Goal: Task Accomplishment & Management: Manage account settings

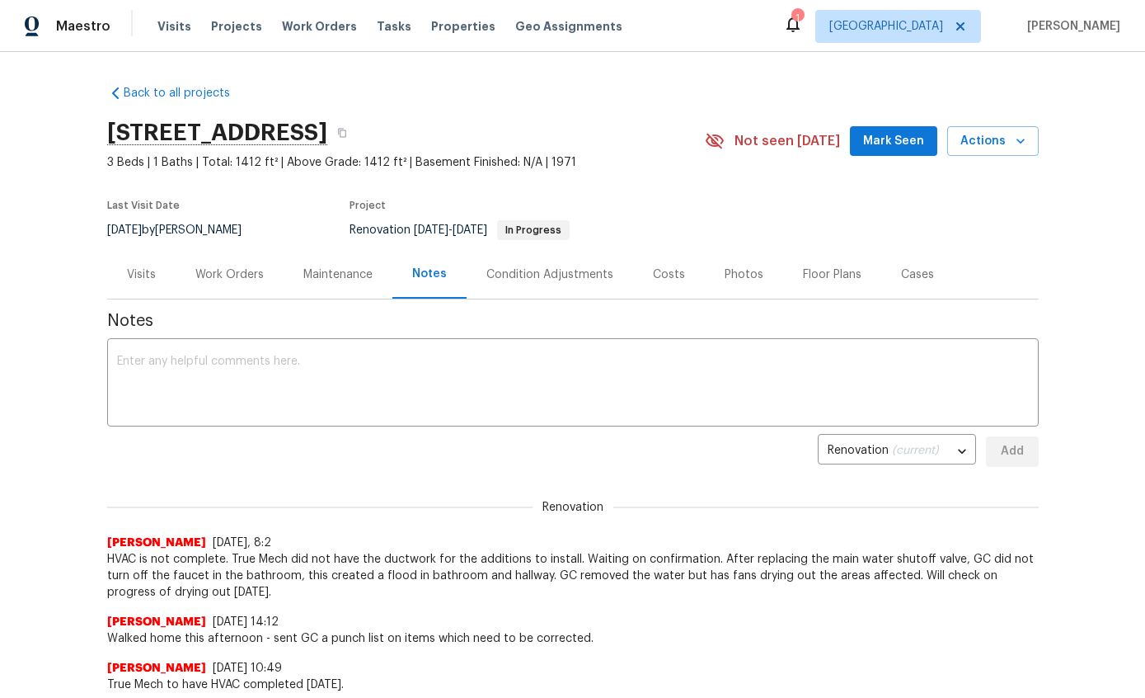
click at [882, 374] on textarea at bounding box center [573, 384] width 912 height 58
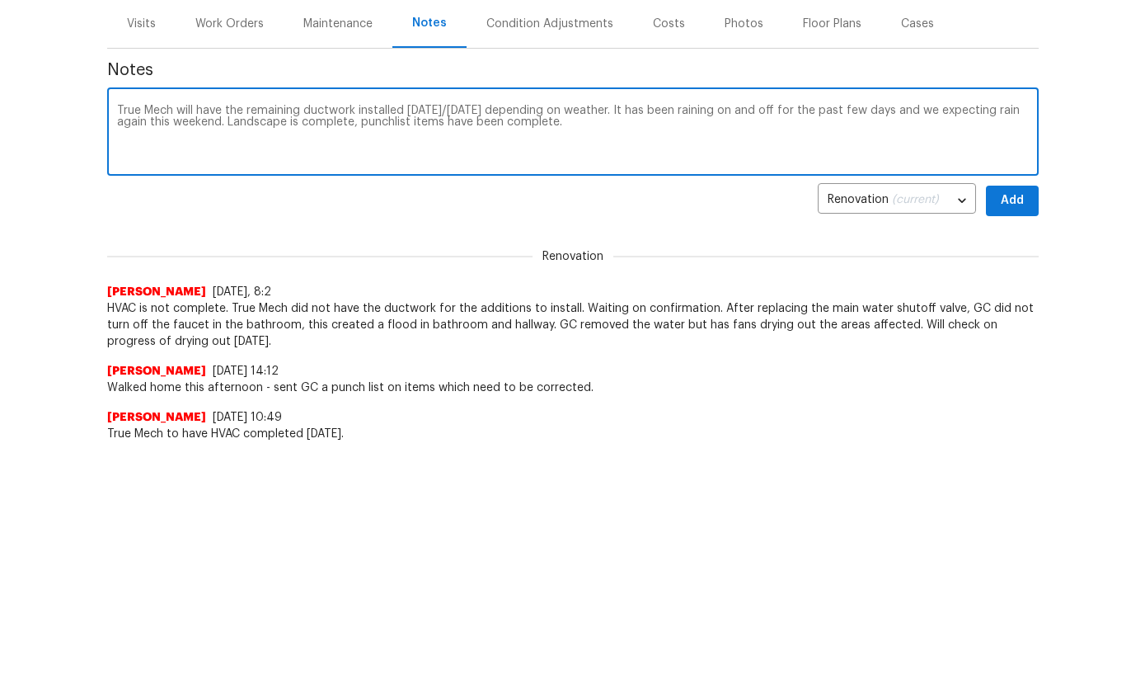
type textarea "True Mech will have the remaining ductwork installed Monday/Tuesday depending o…"
click at [1011, 441] on span "Add" at bounding box center [1012, 451] width 26 height 21
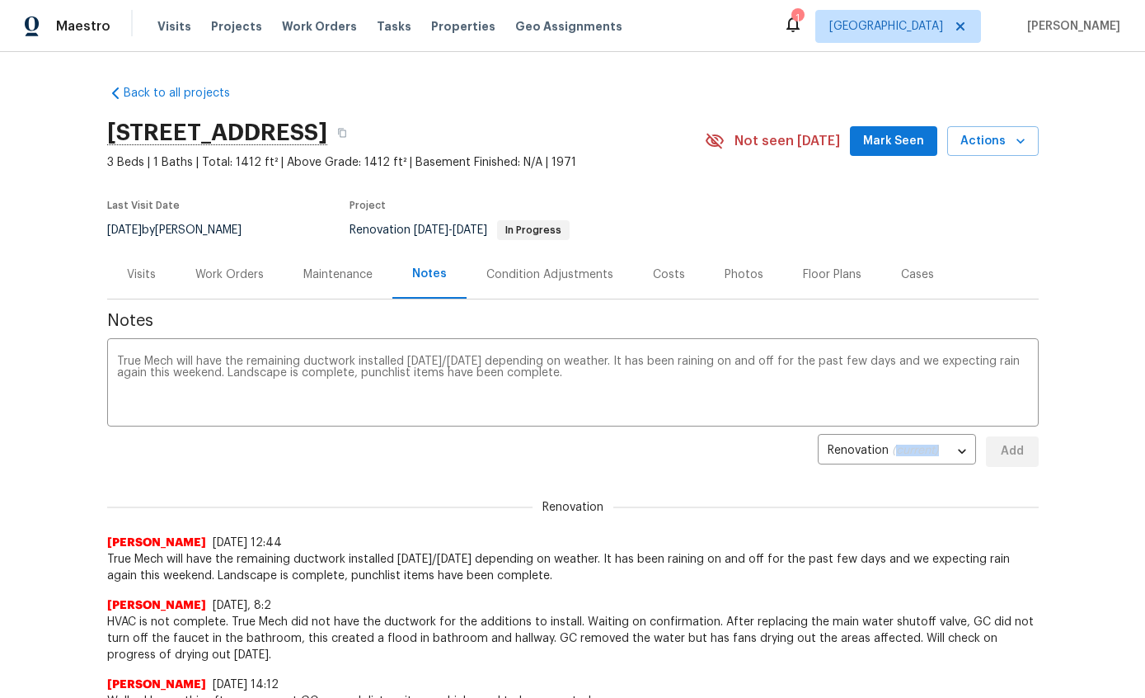
click at [235, 279] on div "Work Orders" at bounding box center [229, 274] width 68 height 16
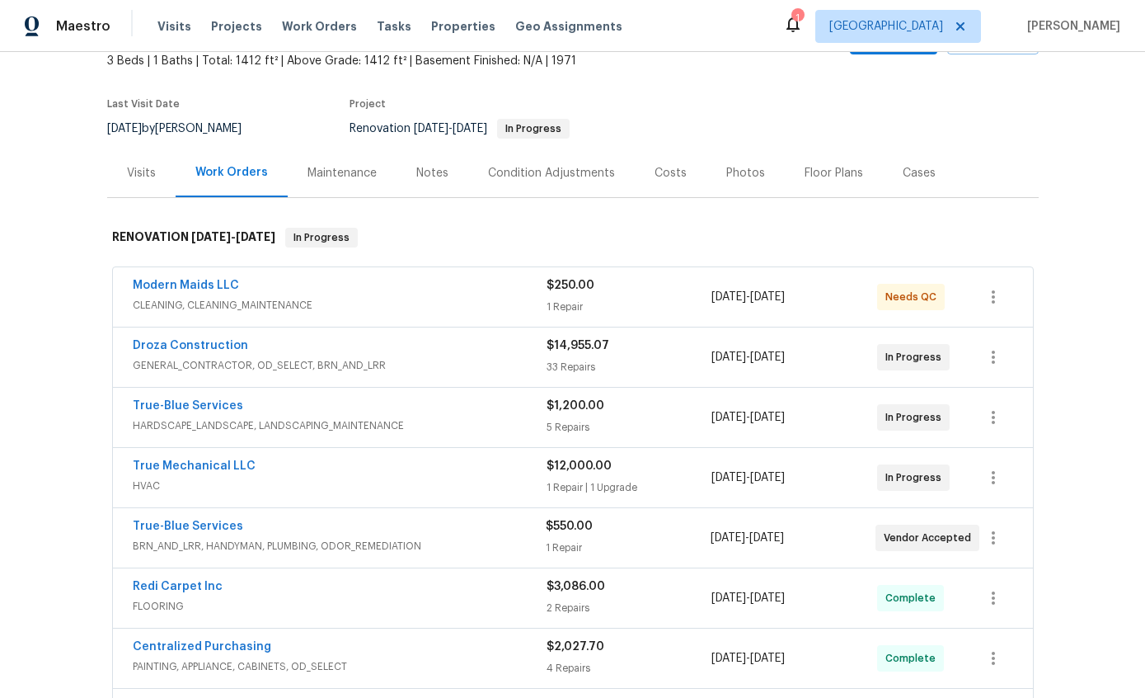
scroll to position [98, 0]
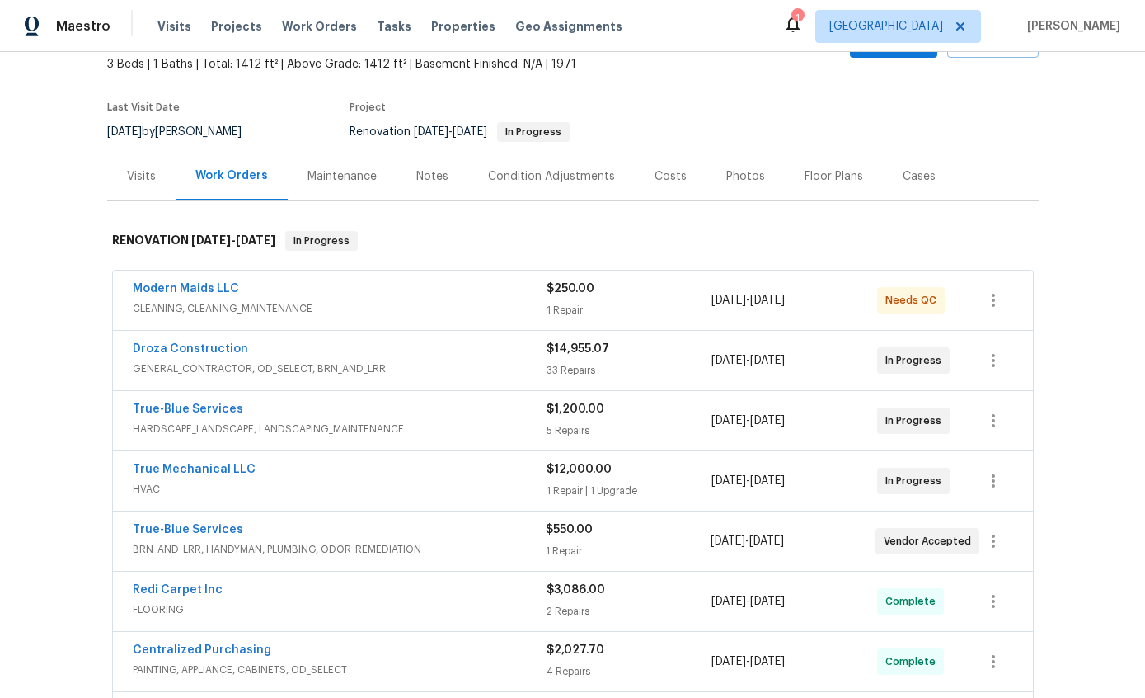
click at [436, 198] on div "Notes" at bounding box center [433, 176] width 72 height 49
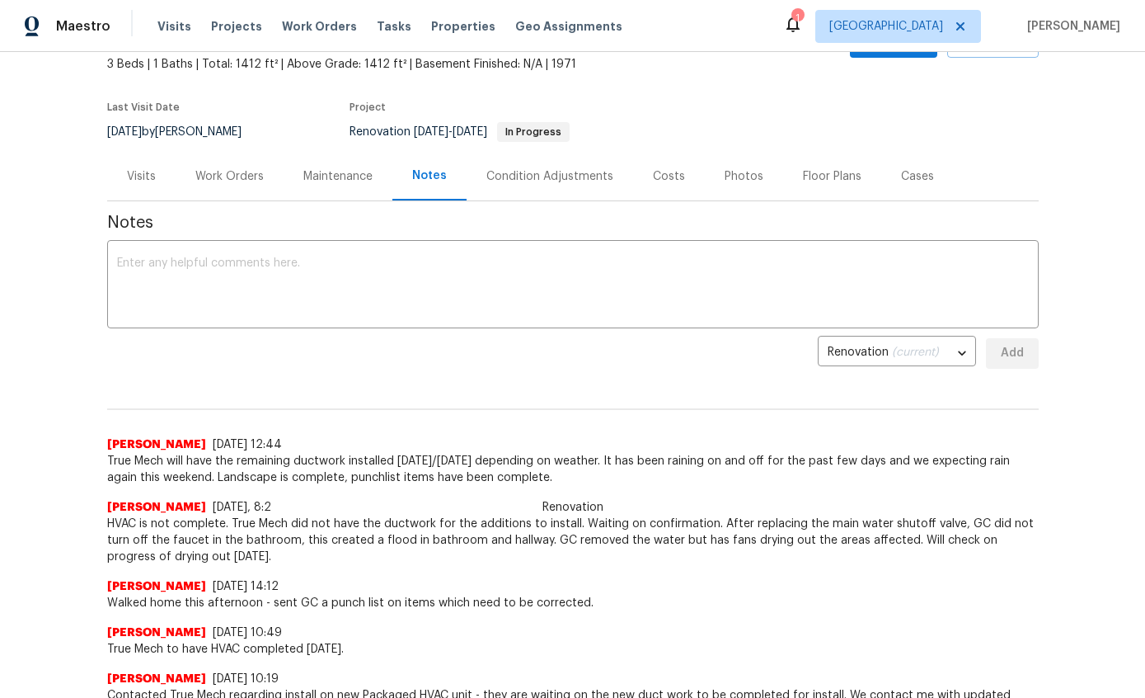
click at [967, 351] on body "Maestro Visits Projects Work Orders Tasks Properties Geo Assignments 1 Tucson J…" at bounding box center [572, 349] width 1145 height 698
click at [1109, 180] on div at bounding box center [572, 349] width 1145 height 698
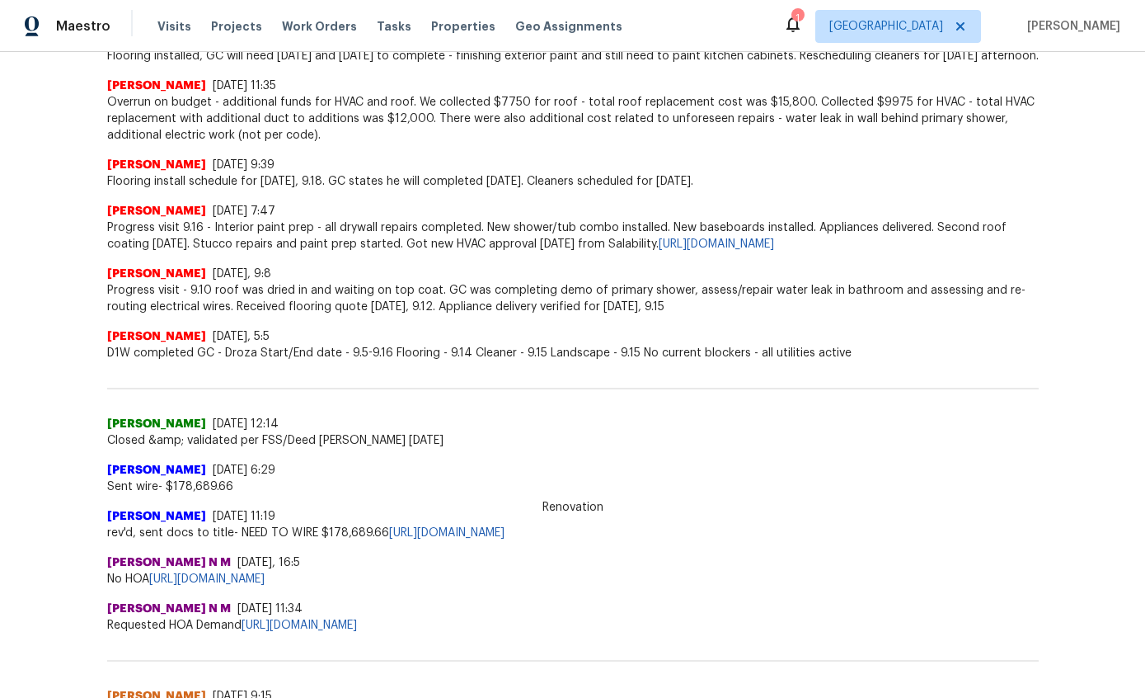
scroll to position [880, 0]
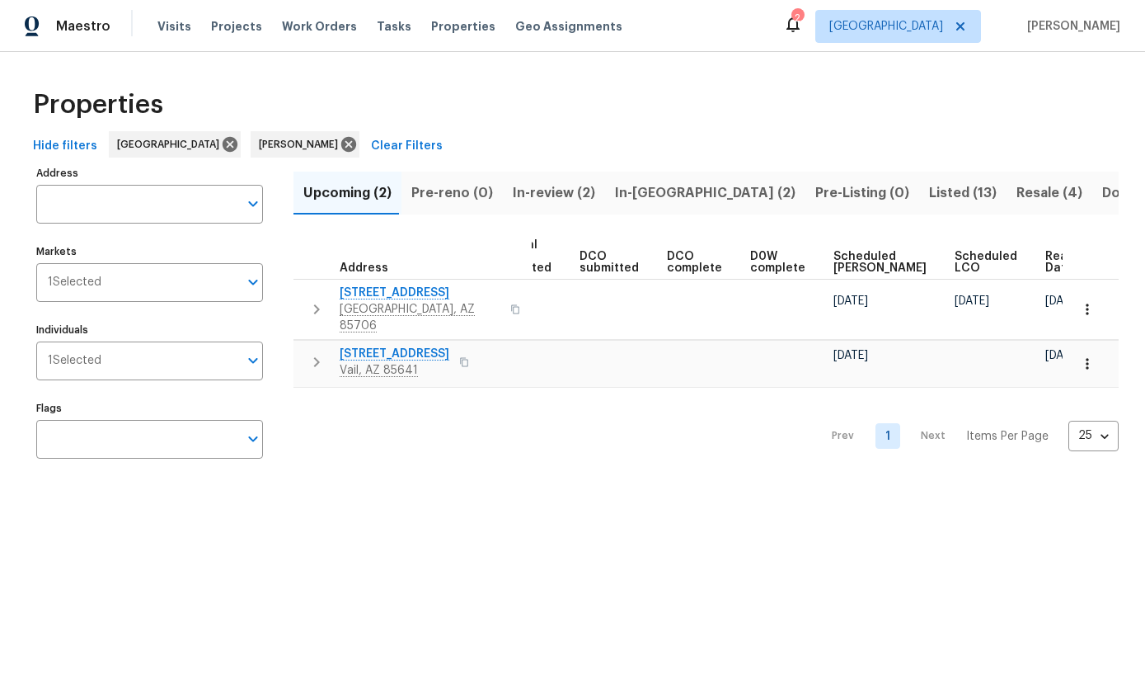
click at [1080, 501] on html "Maestro Visits Projects Work Orders Tasks Properties Geo Assignments 2 Tucson J…" at bounding box center [572, 250] width 1145 height 501
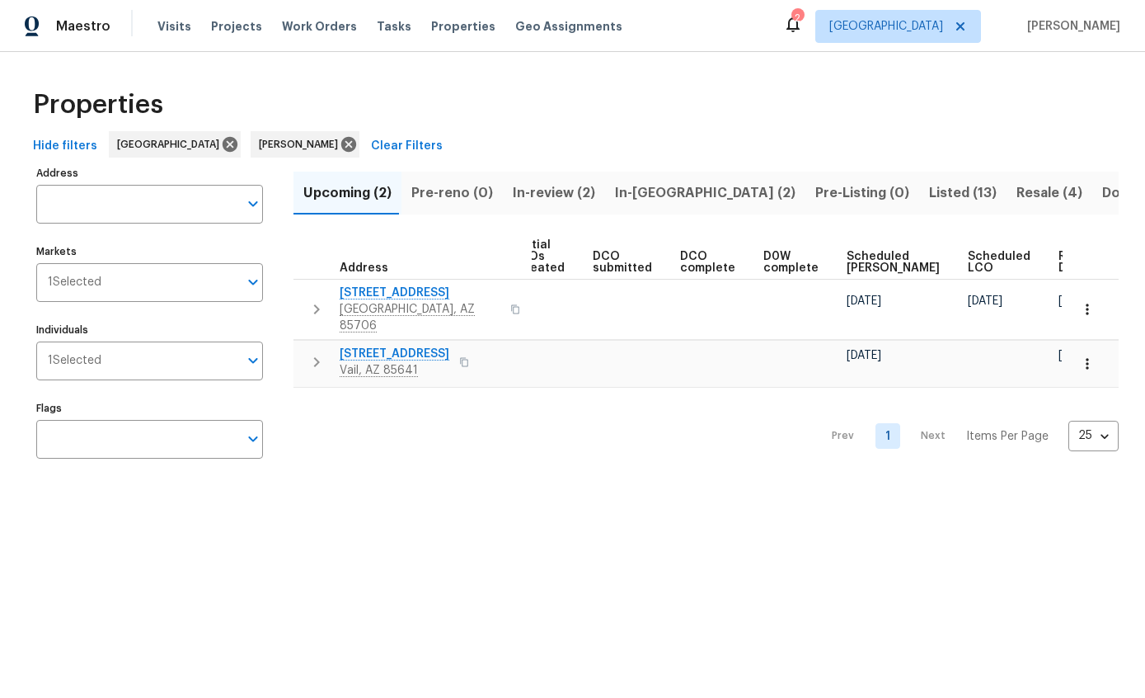
scroll to position [0, 223]
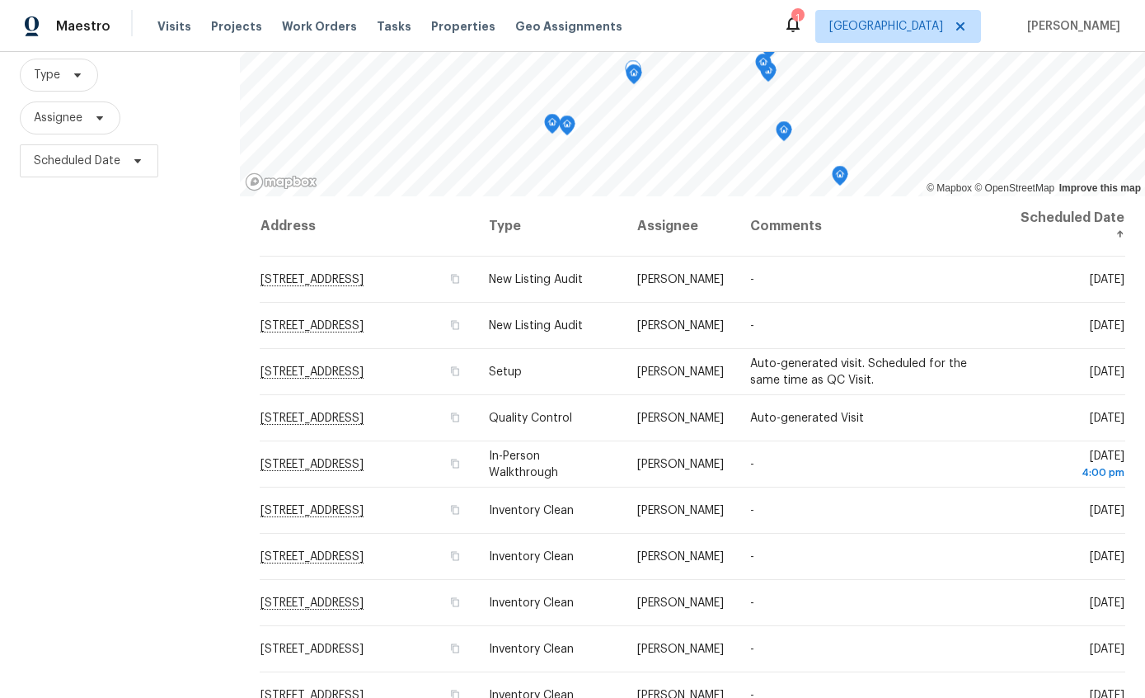
scroll to position [154, 0]
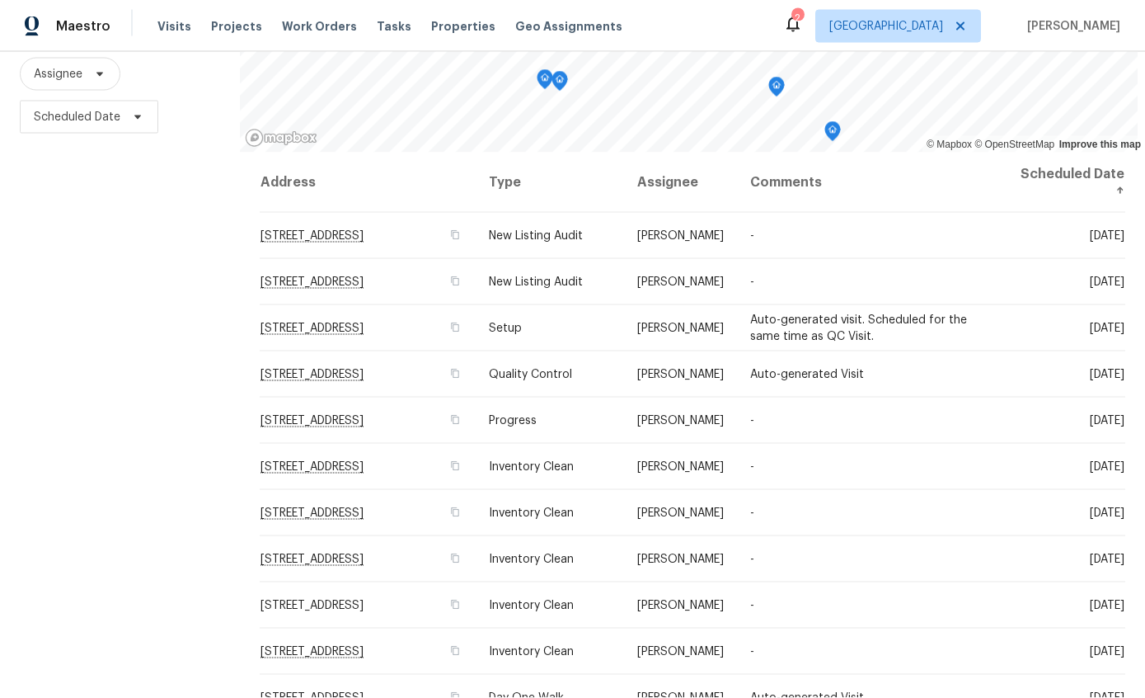
scroll to position [66, 0]
click at [0, 0] on icon at bounding box center [0, 0] width 0 height 0
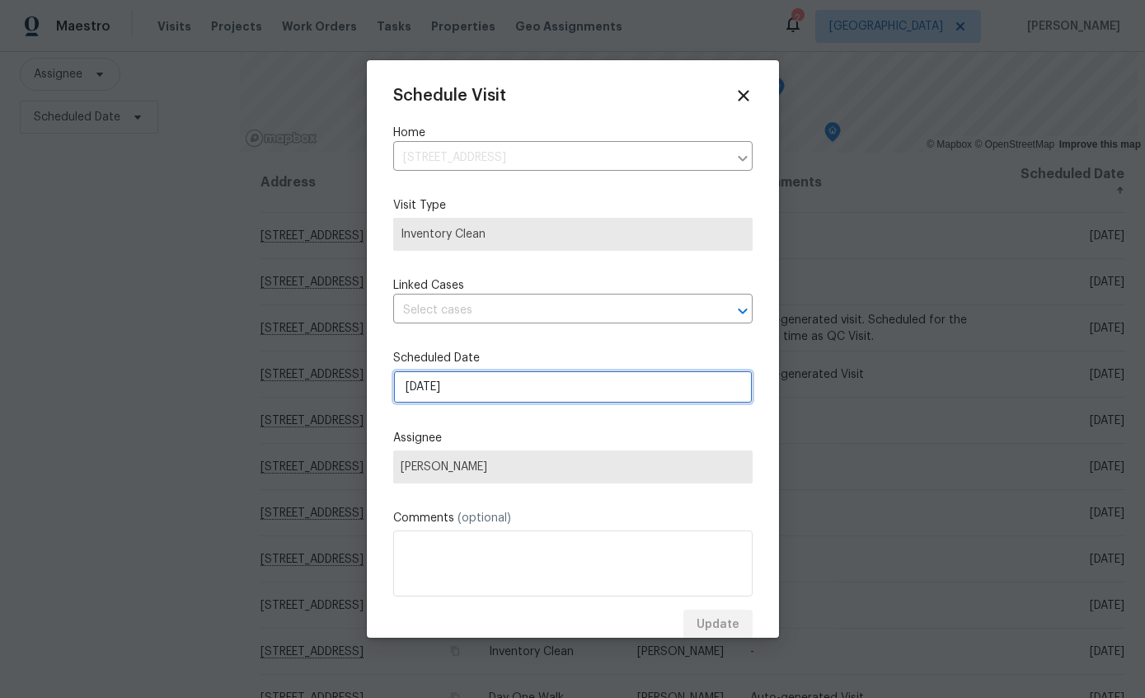
click at [615, 393] on input "9/26/2025" at bounding box center [573, 386] width 360 height 33
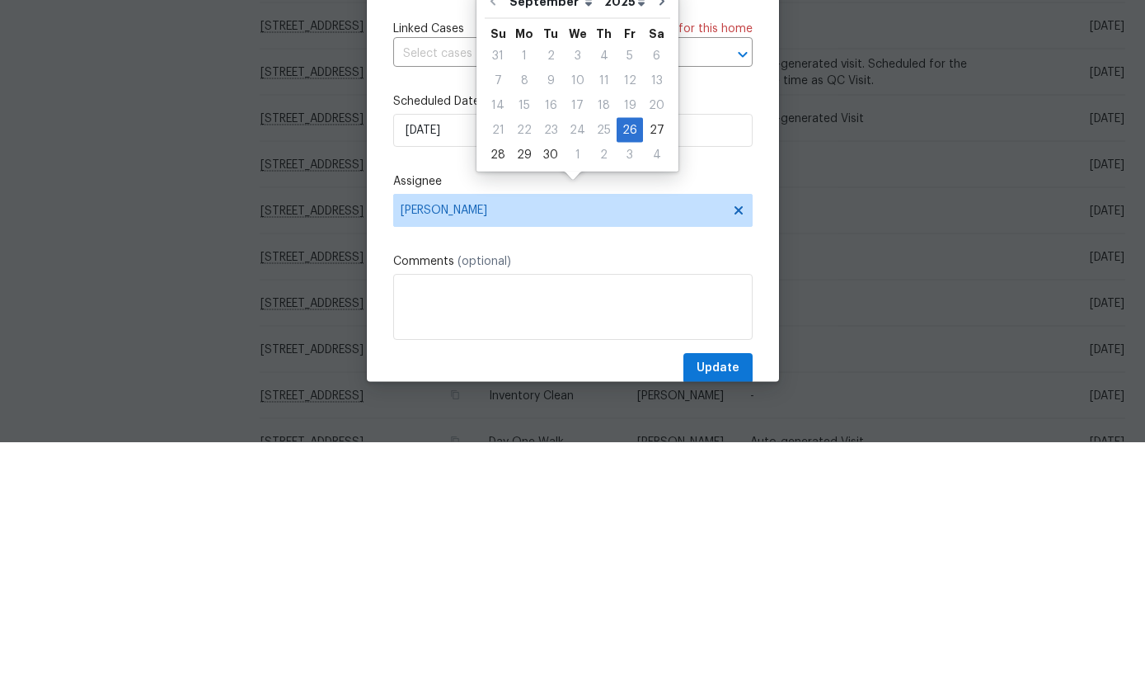
click at [137, 205] on div at bounding box center [572, 349] width 1145 height 698
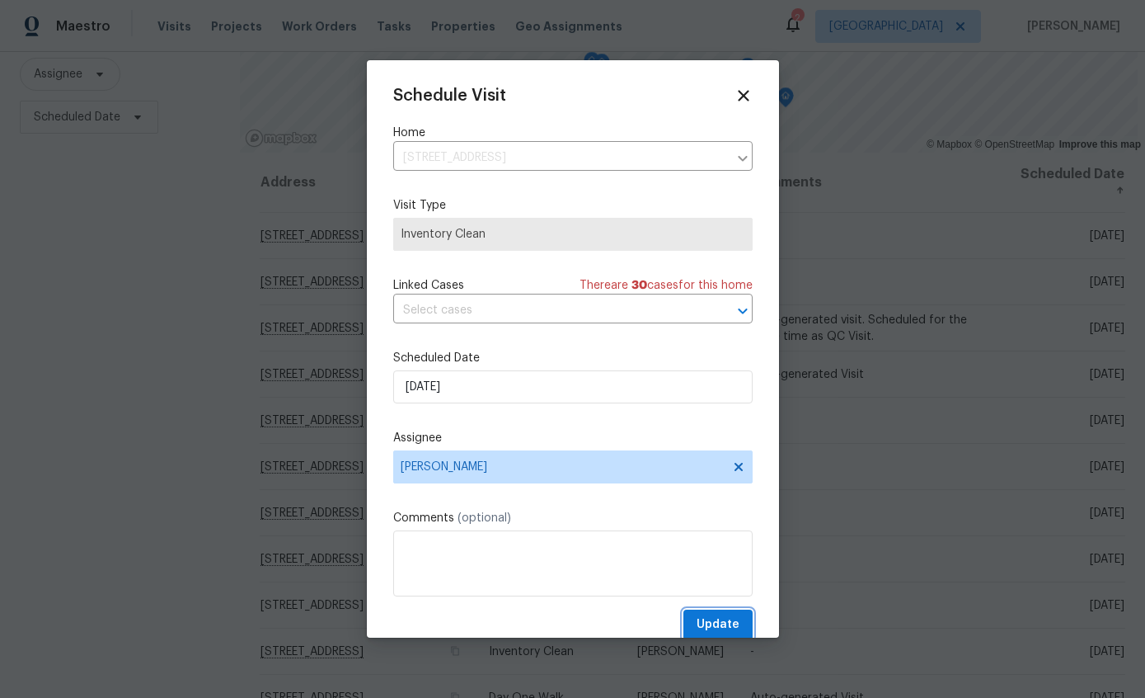
click at [729, 631] on span "Update" at bounding box center [718, 624] width 43 height 21
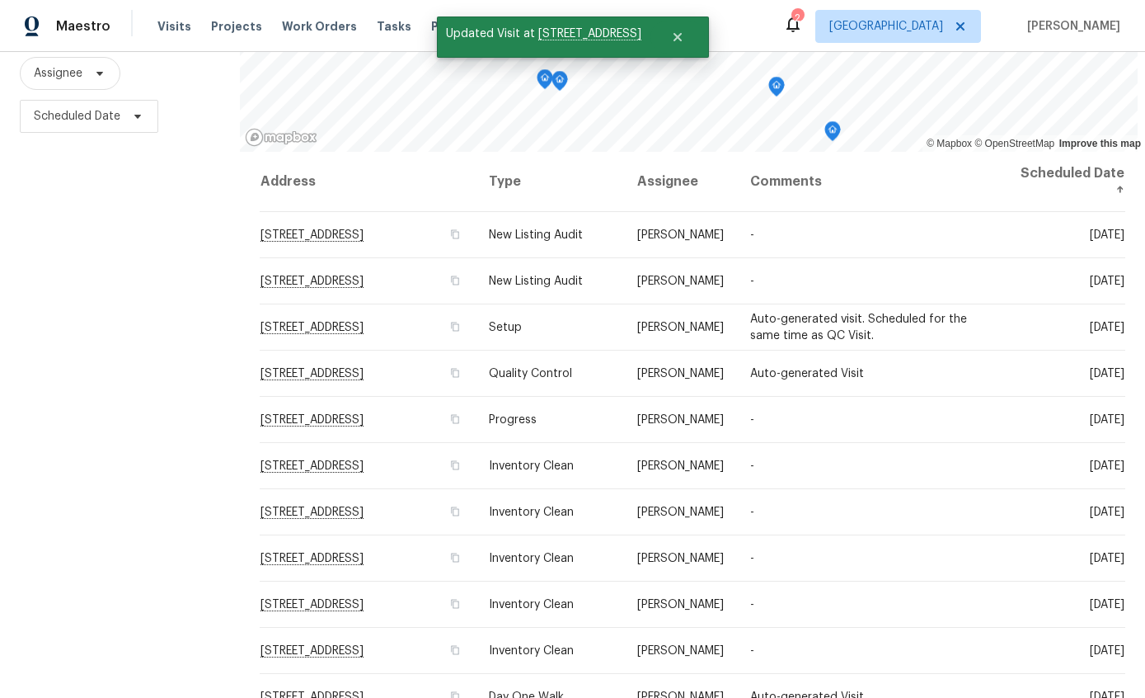
scroll to position [196, 0]
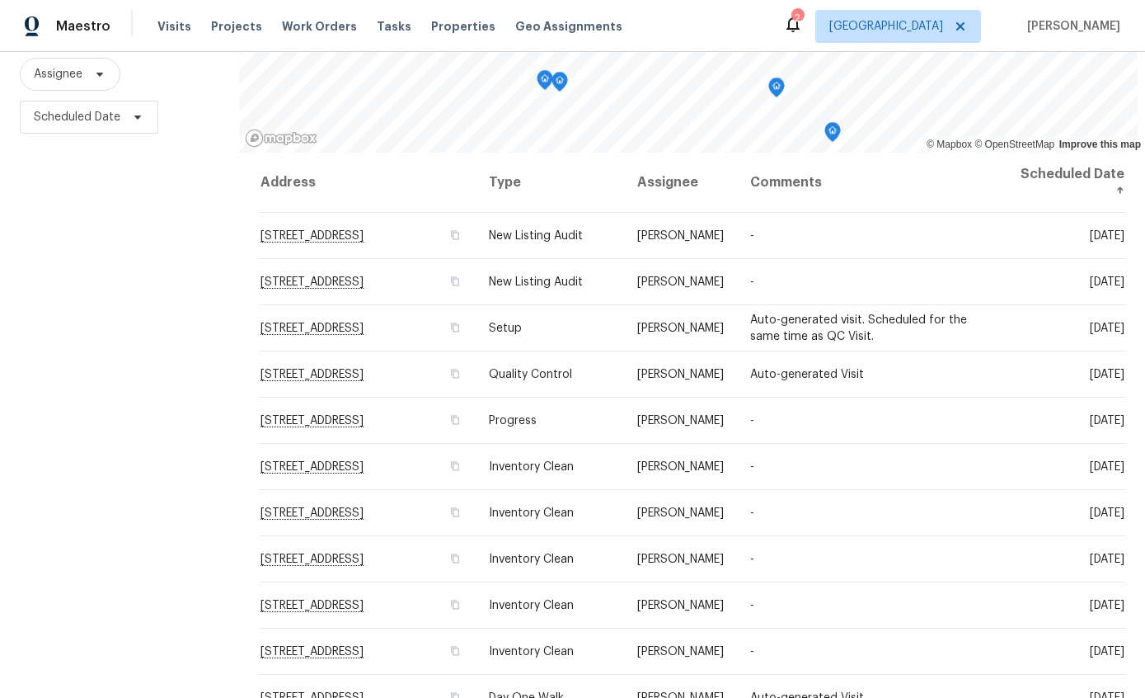
click at [1016, 515] on td "[DATE]" at bounding box center [1061, 513] width 129 height 46
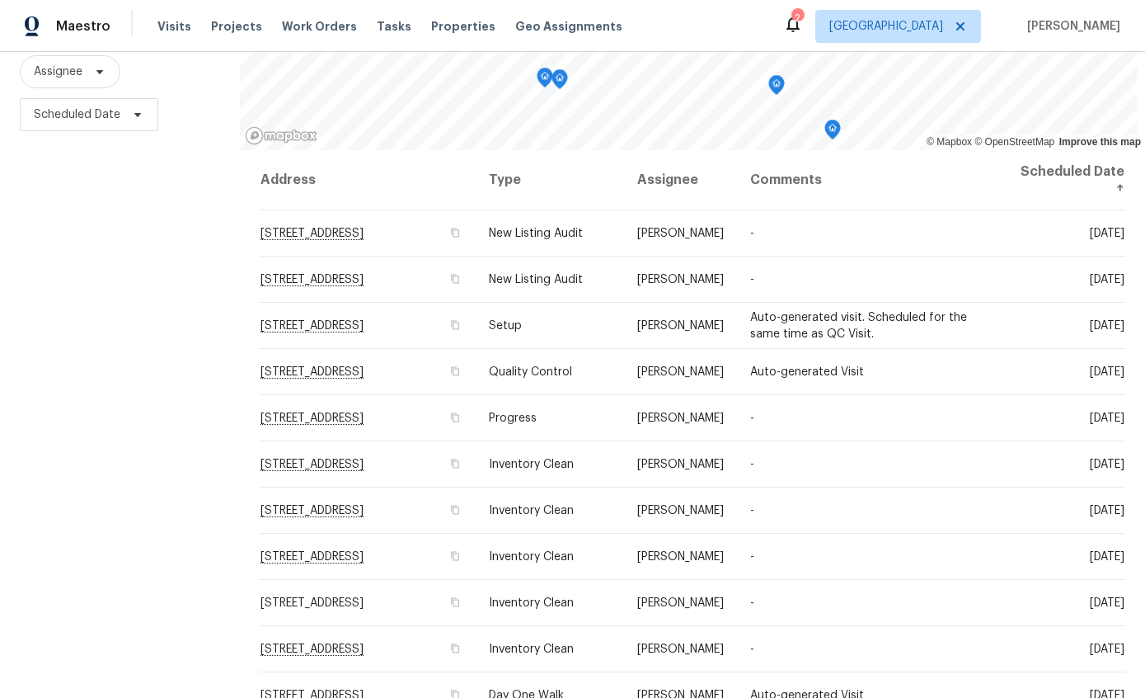
scroll to position [196, 0]
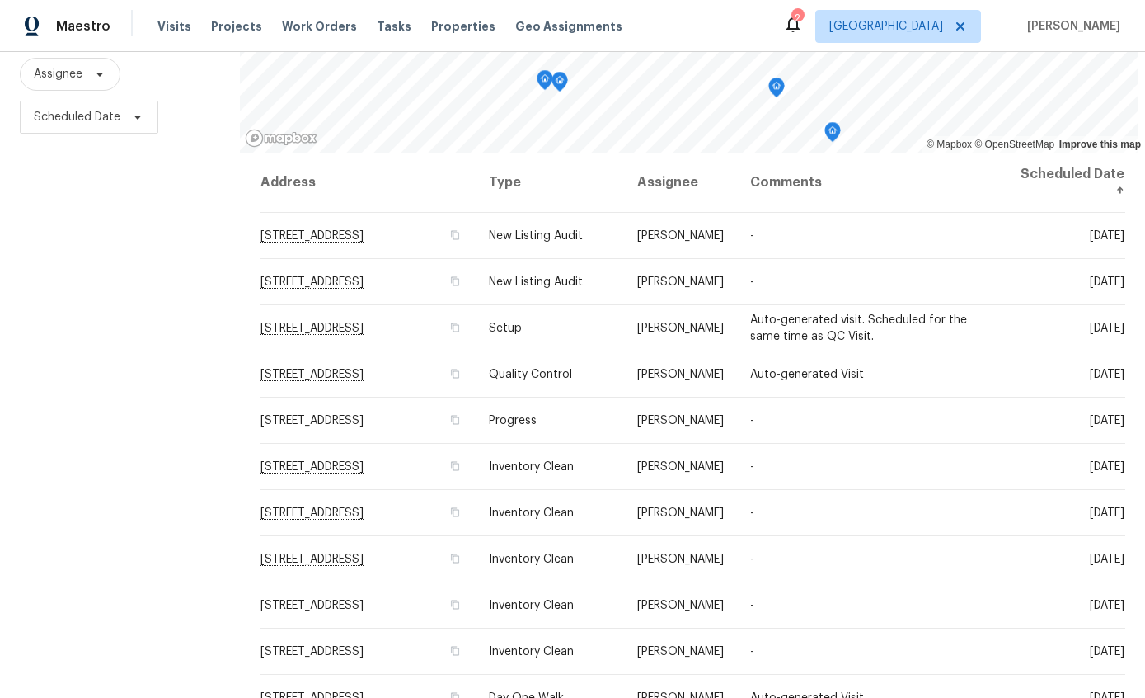
click at [0, 0] on icon at bounding box center [0, 0] width 0 height 0
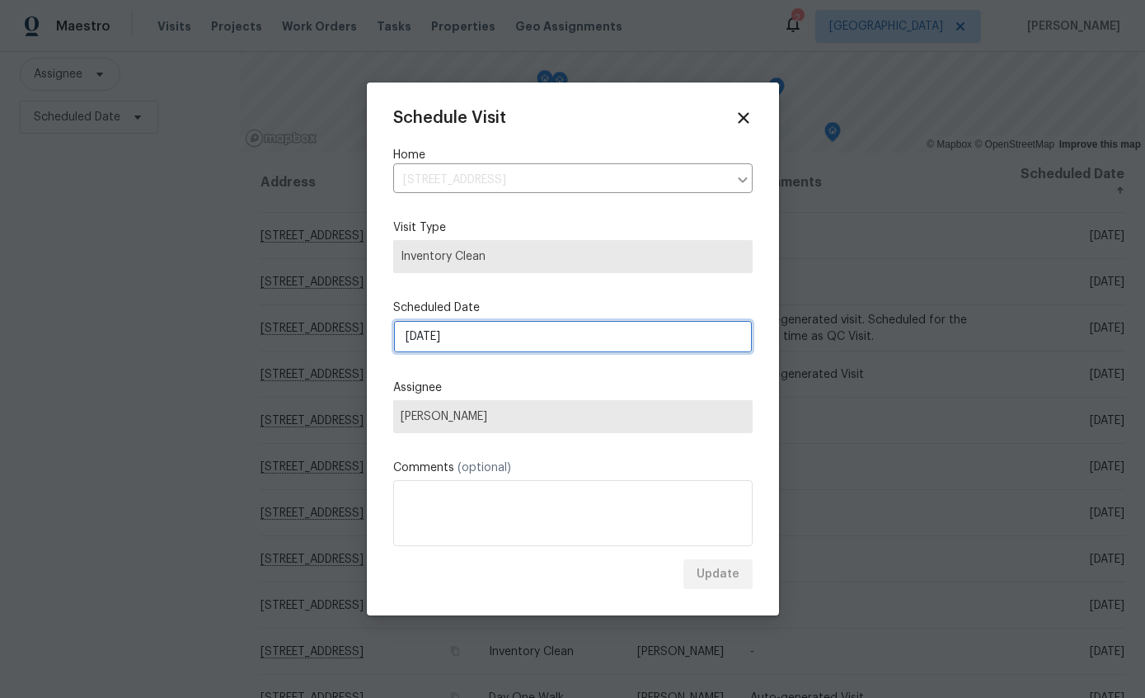
click at [581, 338] on input "9/26/2025" at bounding box center [573, 336] width 360 height 33
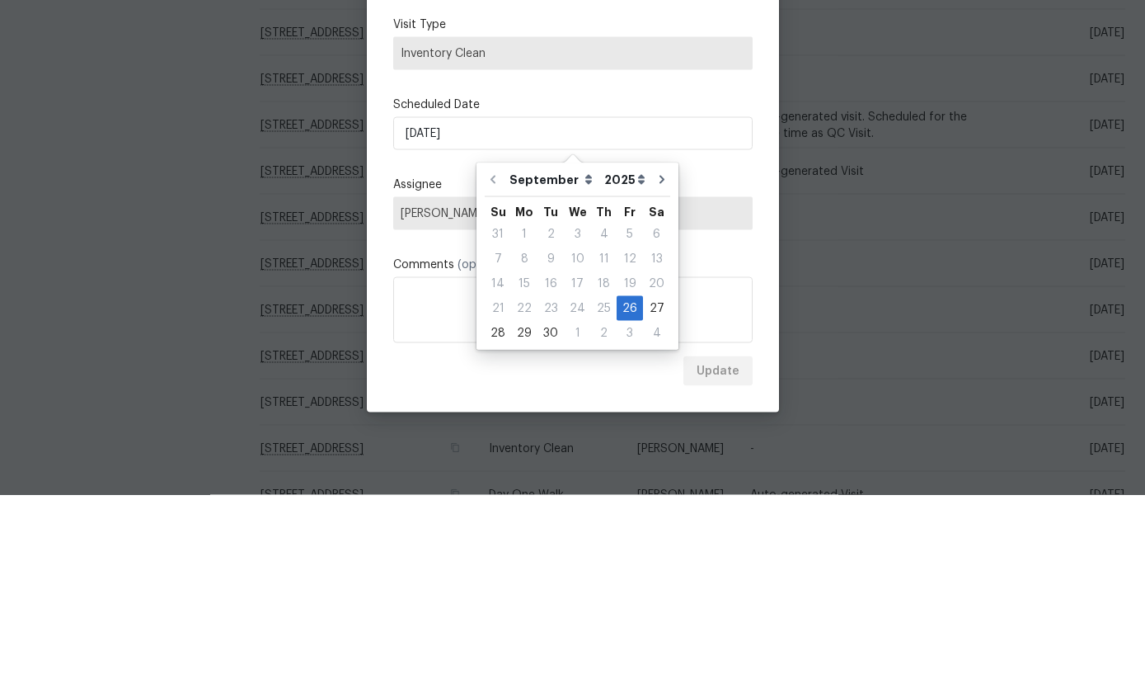
scroll to position [66, 0]
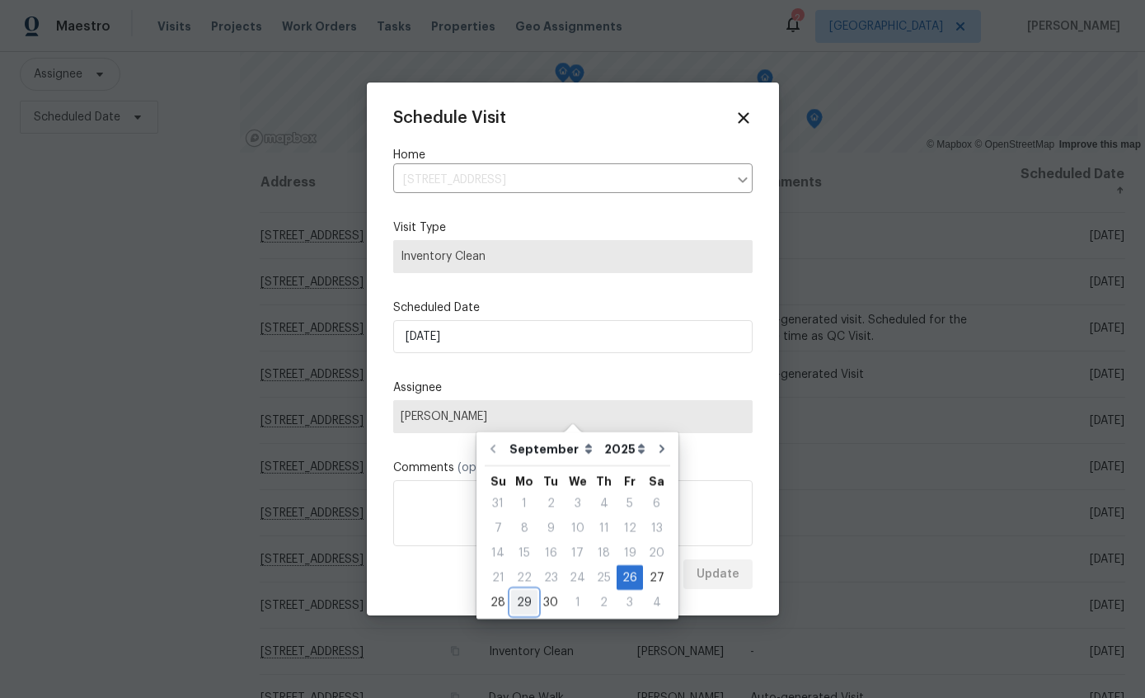
click at [513, 590] on div "29" at bounding box center [524, 601] width 26 height 23
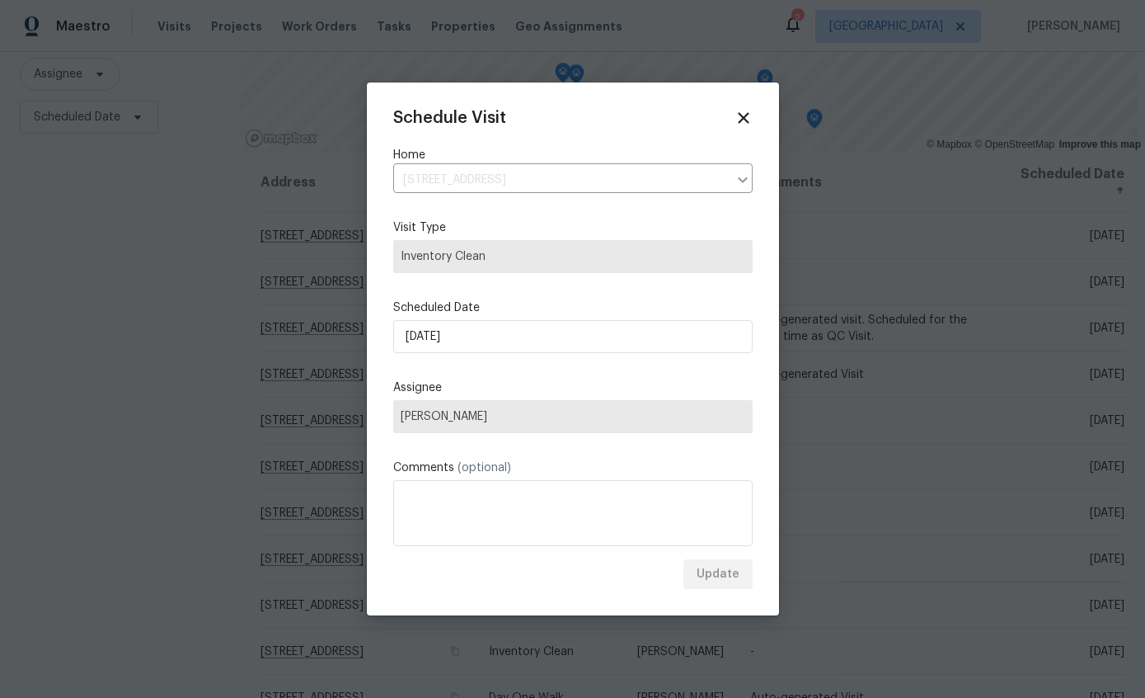
type input "9/29/2025"
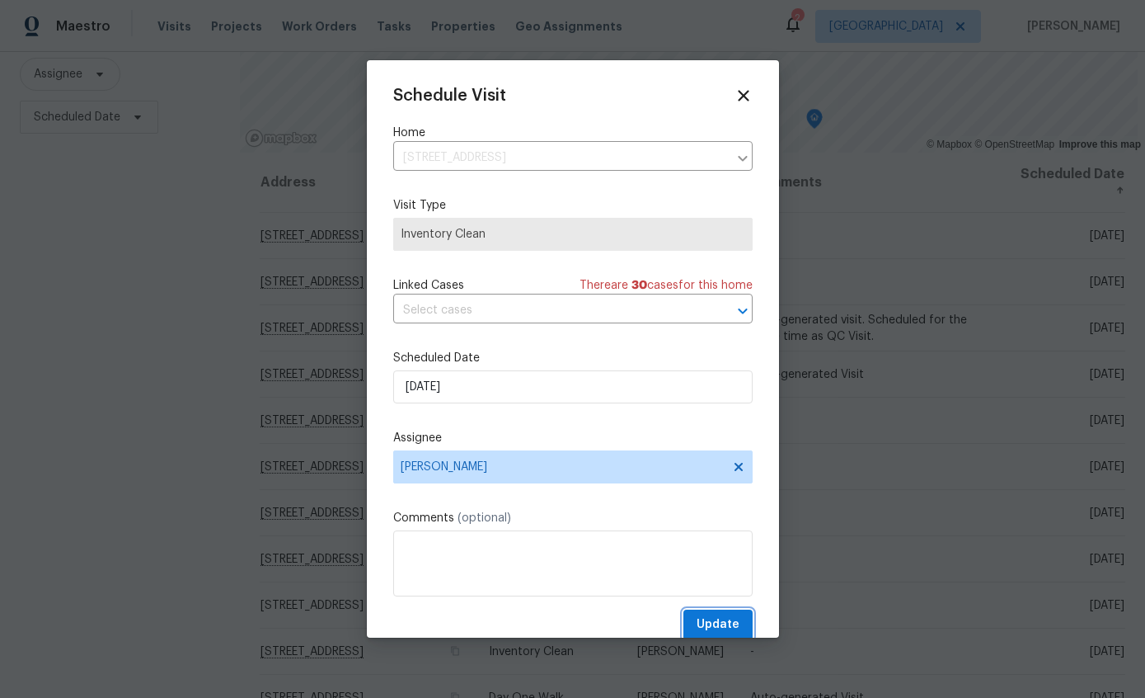
click at [723, 623] on span "Update" at bounding box center [718, 624] width 43 height 21
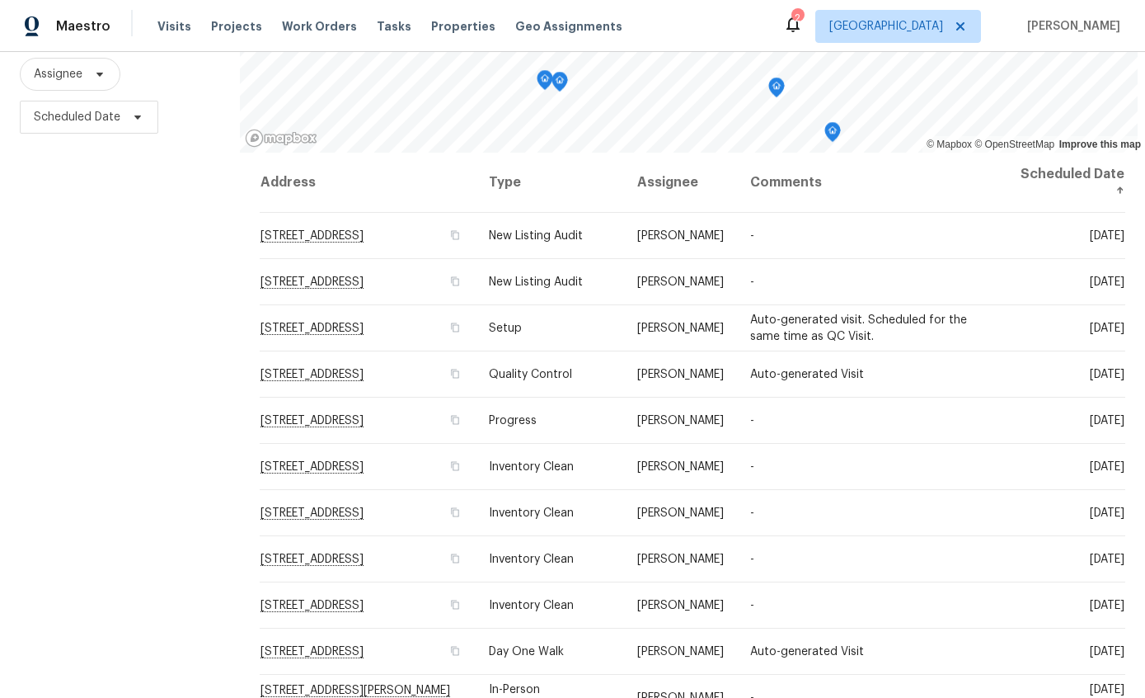
click at [0, 0] on icon at bounding box center [0, 0] width 0 height 0
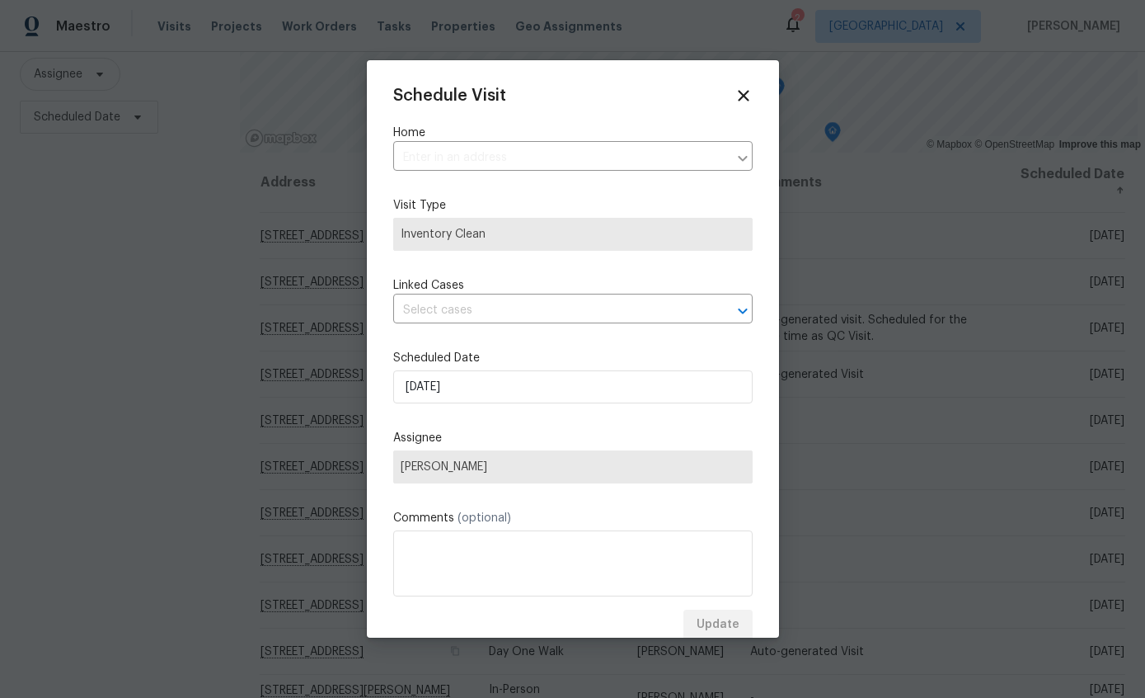
type input "2016 E River Rd Unit 101, Tucson, AZ 85718"
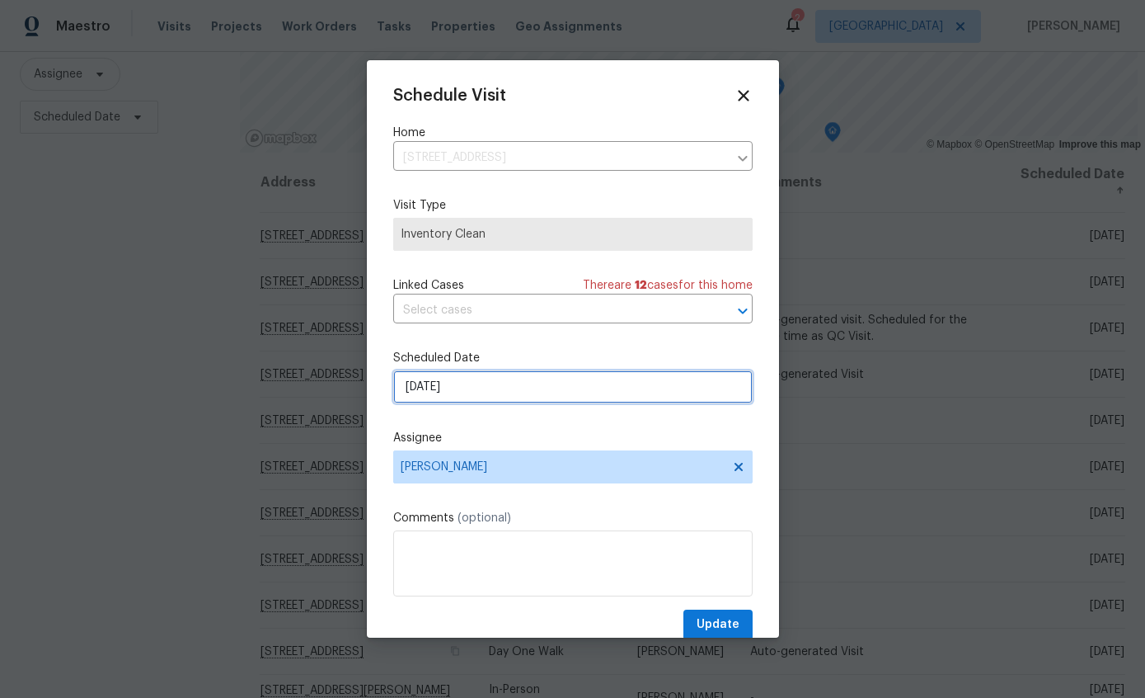
click at [600, 392] on input "9/26/2025" at bounding box center [573, 386] width 360 height 33
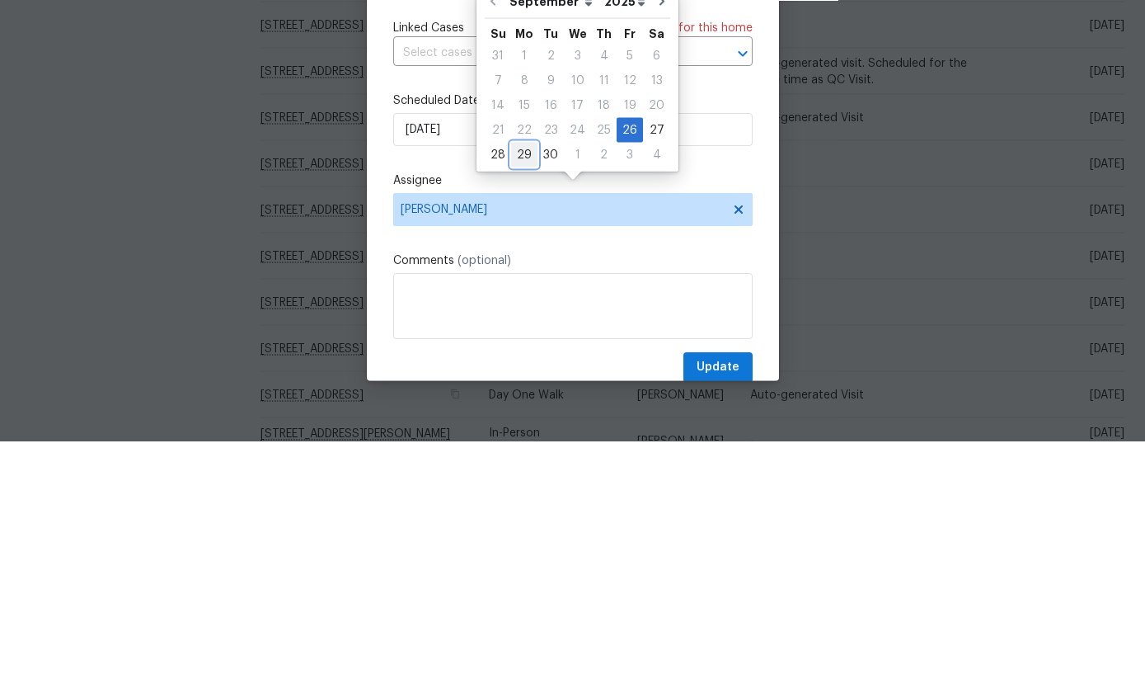
click at [516, 400] on div "29" at bounding box center [524, 411] width 26 height 23
type input "9/29/2025"
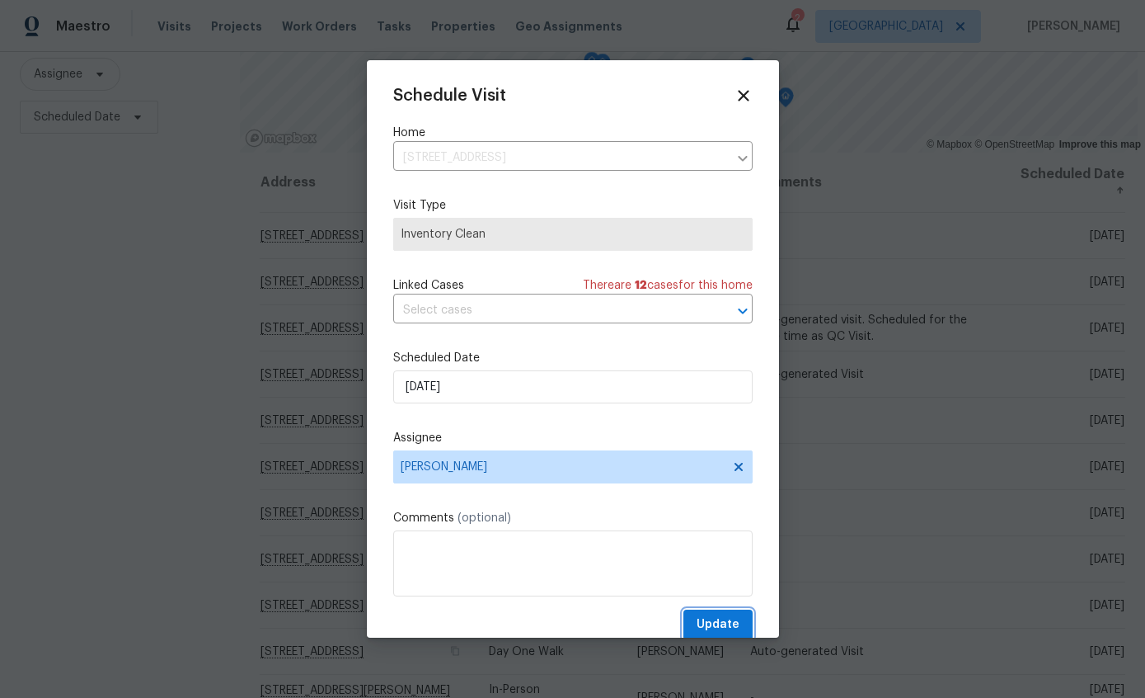
click at [724, 632] on span "Update" at bounding box center [718, 624] width 43 height 21
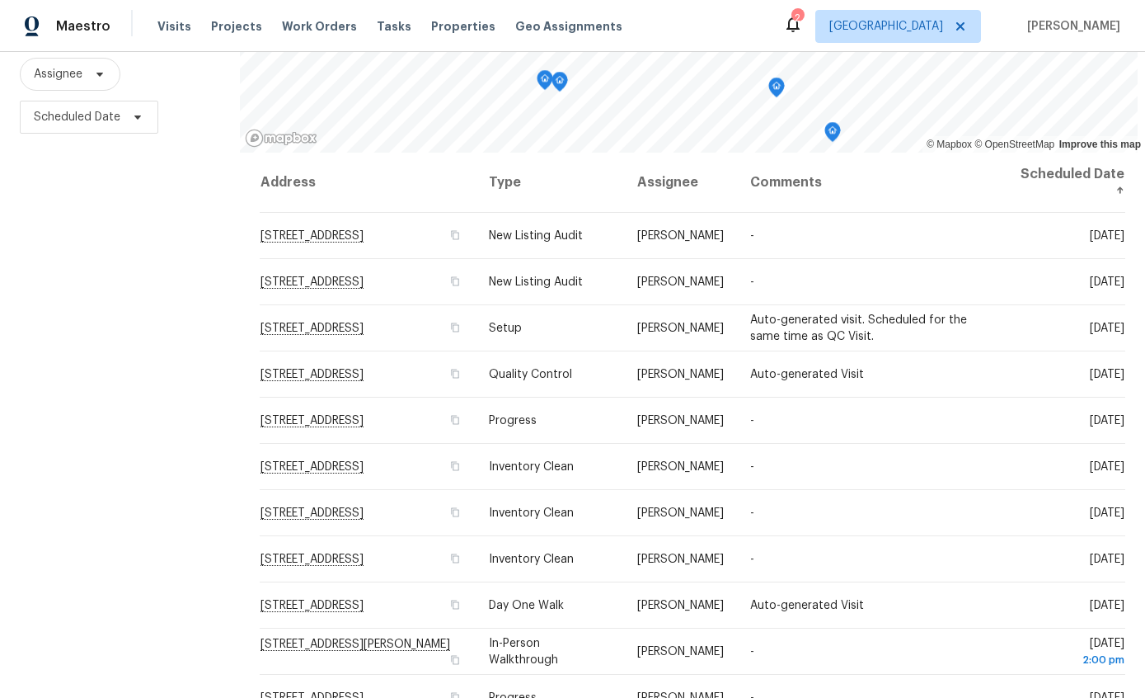
click at [0, 0] on icon at bounding box center [0, 0] width 0 height 0
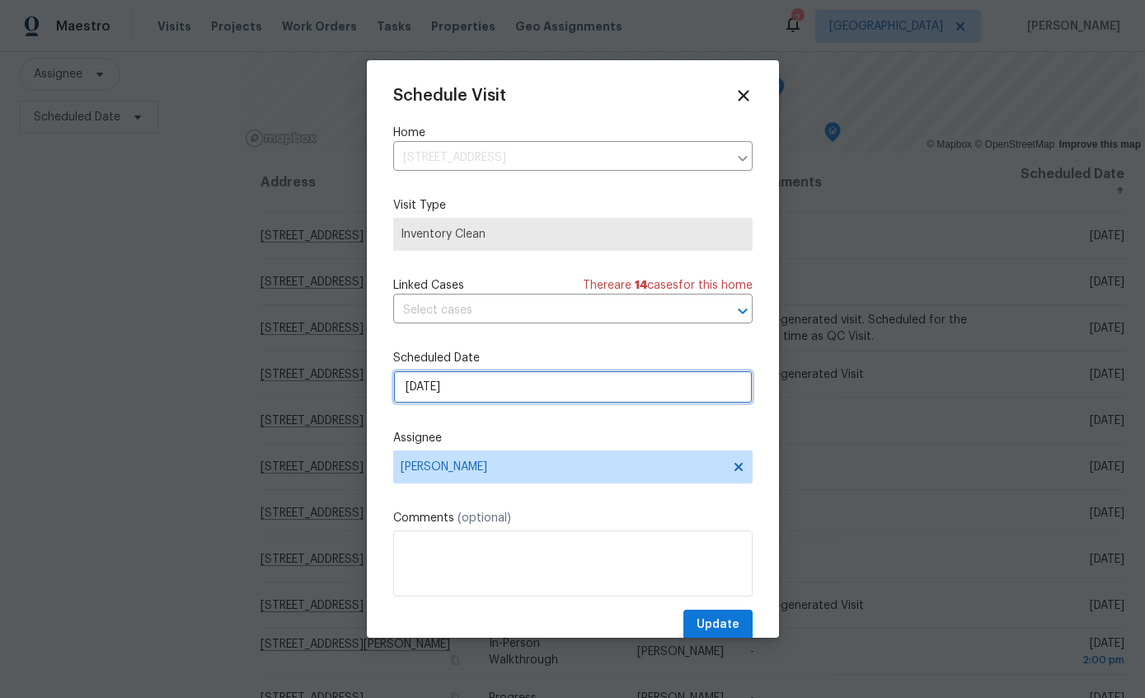
click at [590, 397] on input "9/26/2025" at bounding box center [573, 386] width 360 height 33
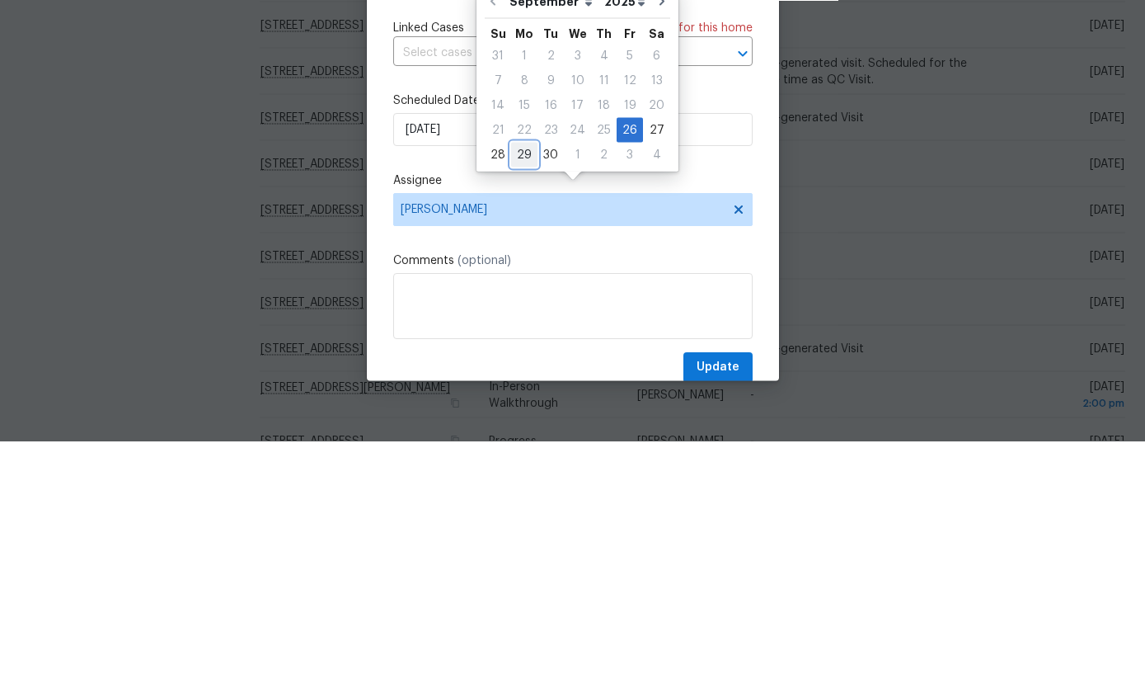
click at [524, 400] on div "29" at bounding box center [524, 411] width 26 height 23
type input "9/29/2025"
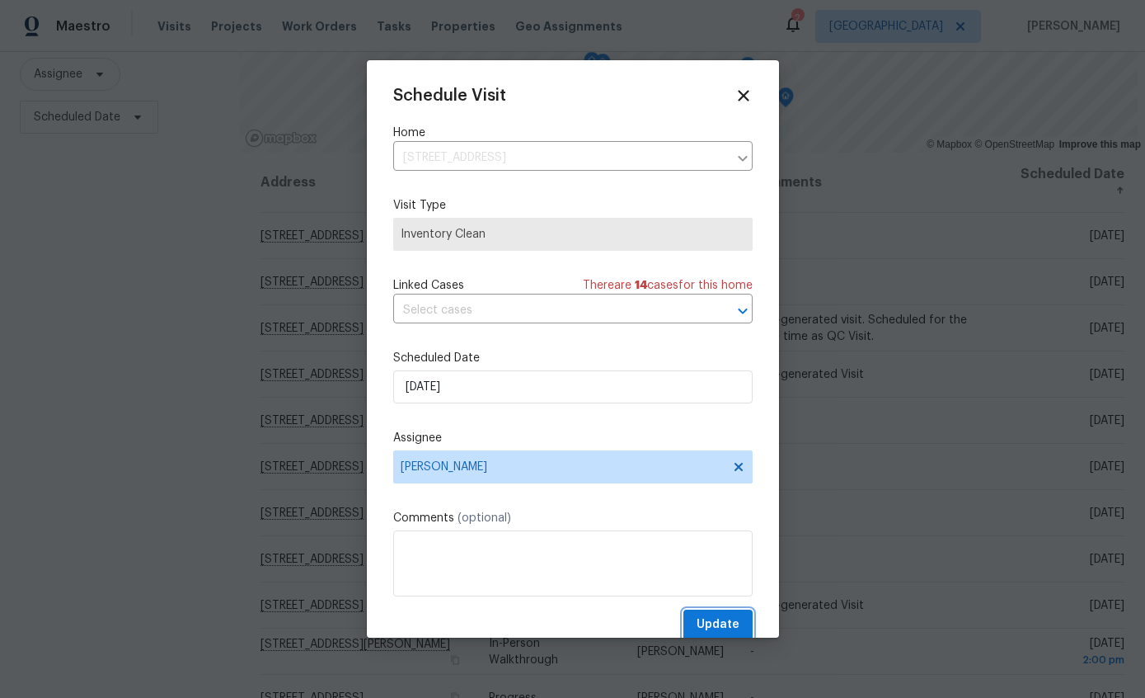
click at [718, 626] on span "Update" at bounding box center [718, 624] width 43 height 21
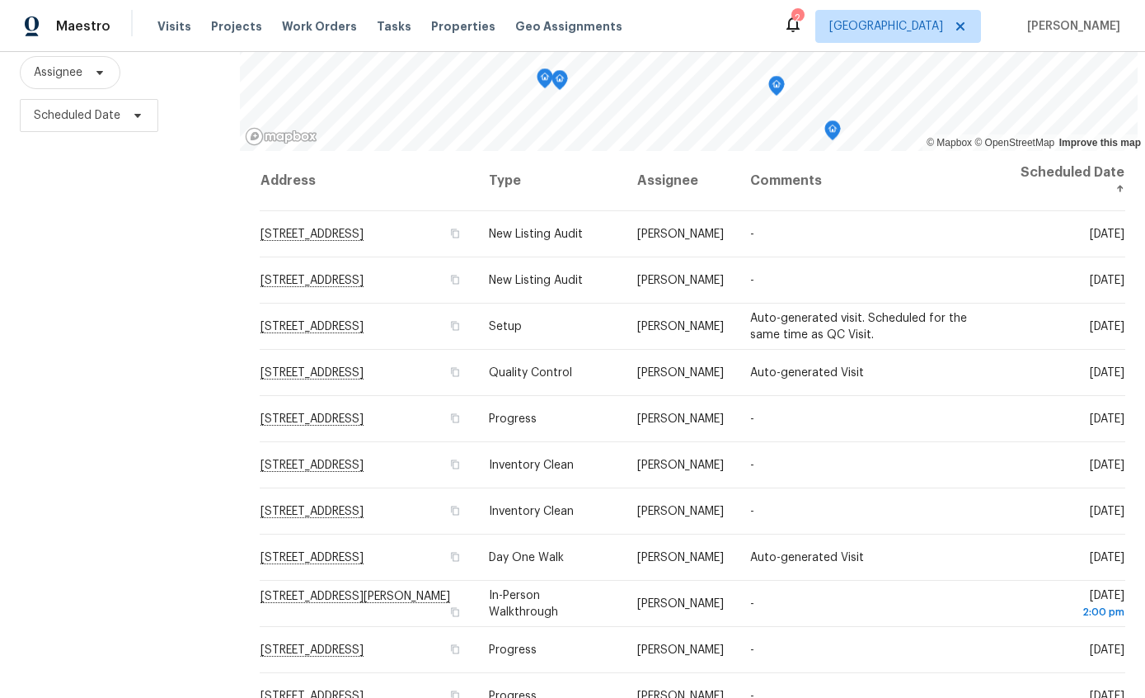
scroll to position [196, 0]
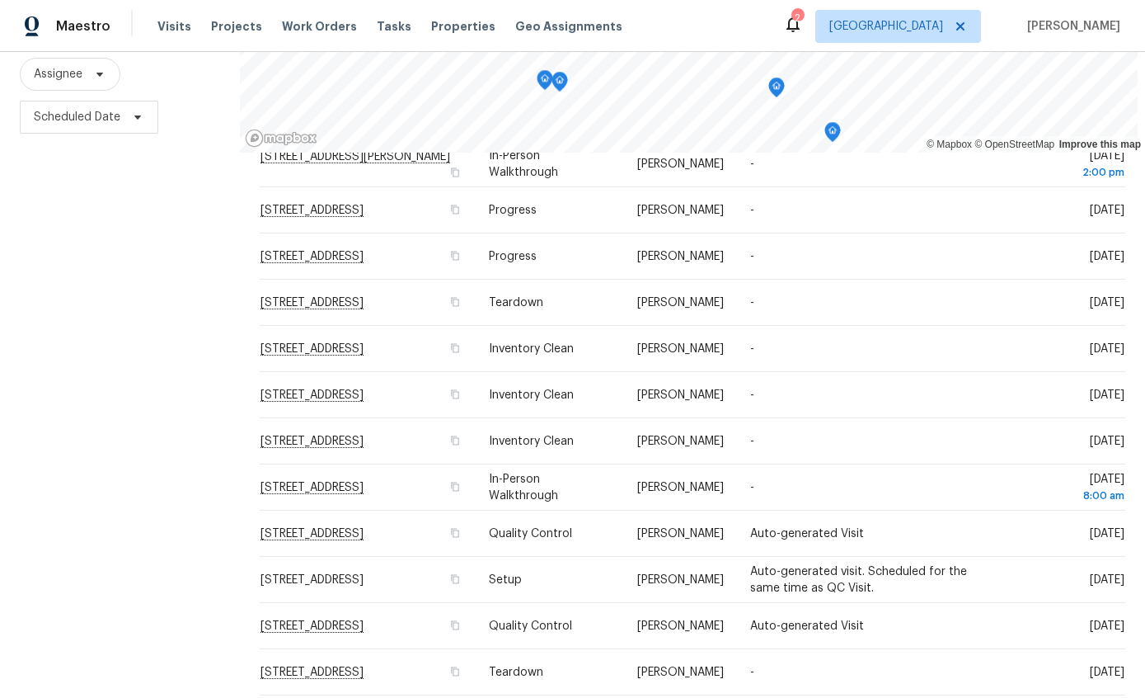
click at [211, 322] on div "Filters Reset ​ Type Assignee Scheduled Date" at bounding box center [120, 308] width 240 height 806
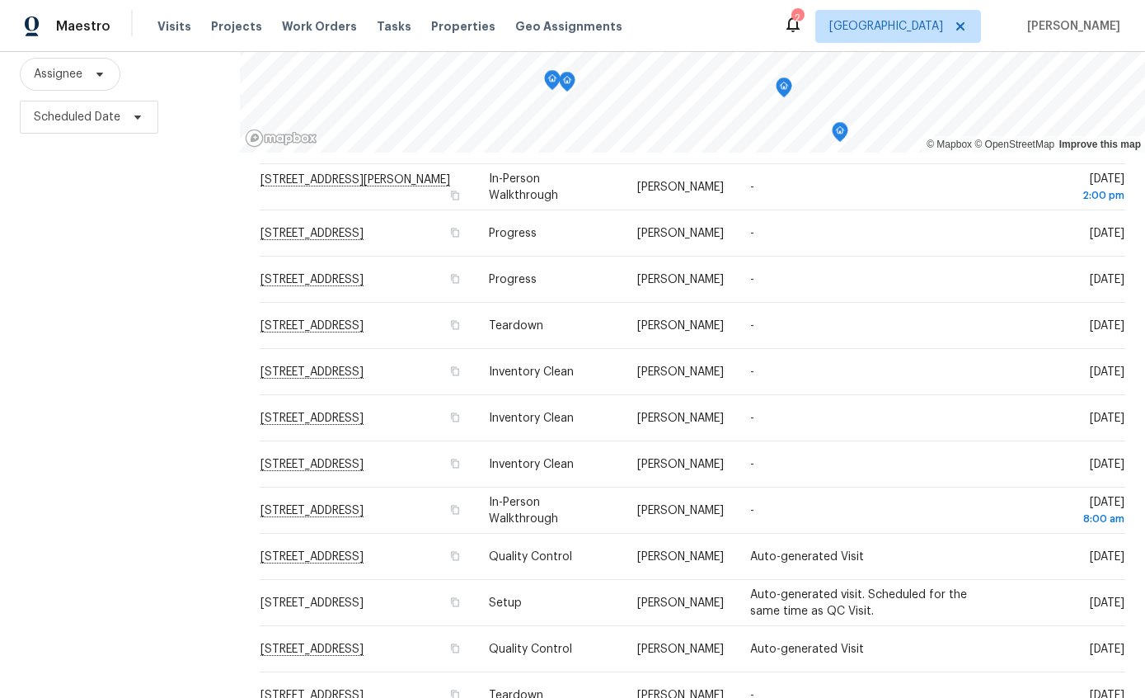
scroll to position [416, 0]
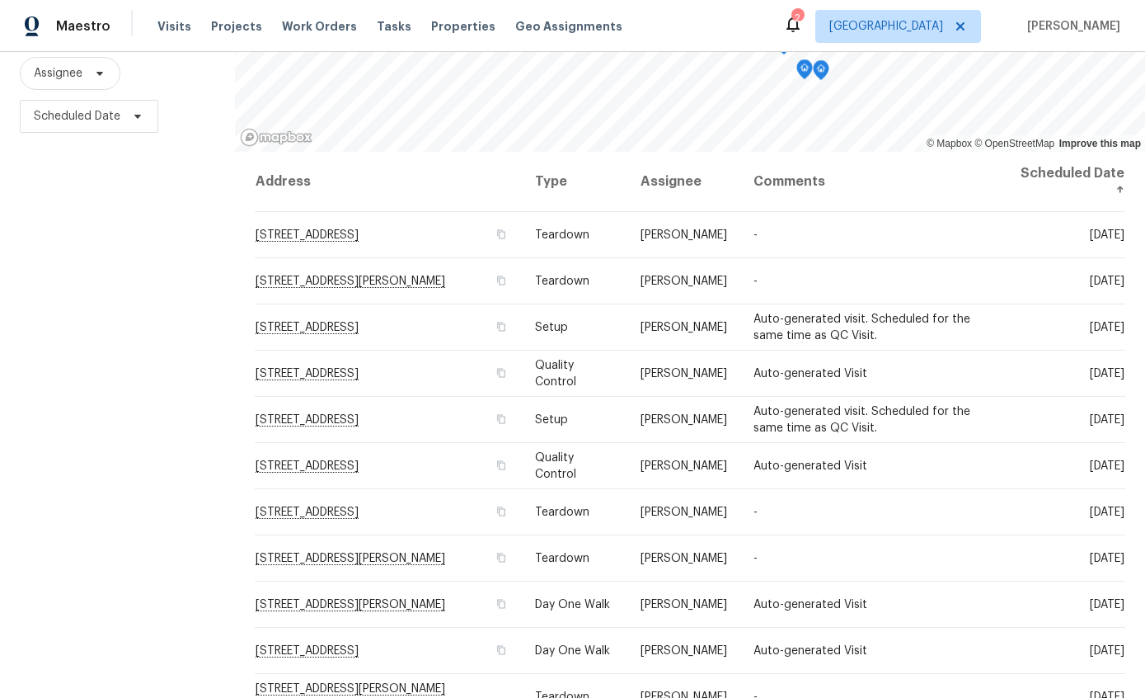
scroll to position [196, 0]
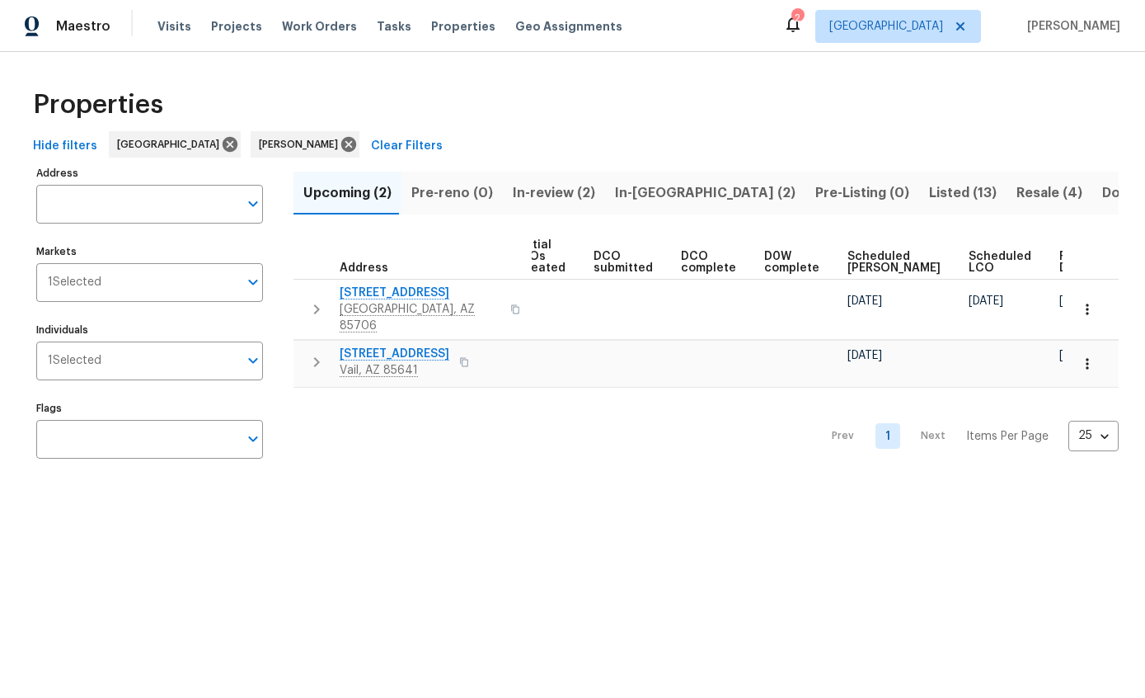
scroll to position [0, 223]
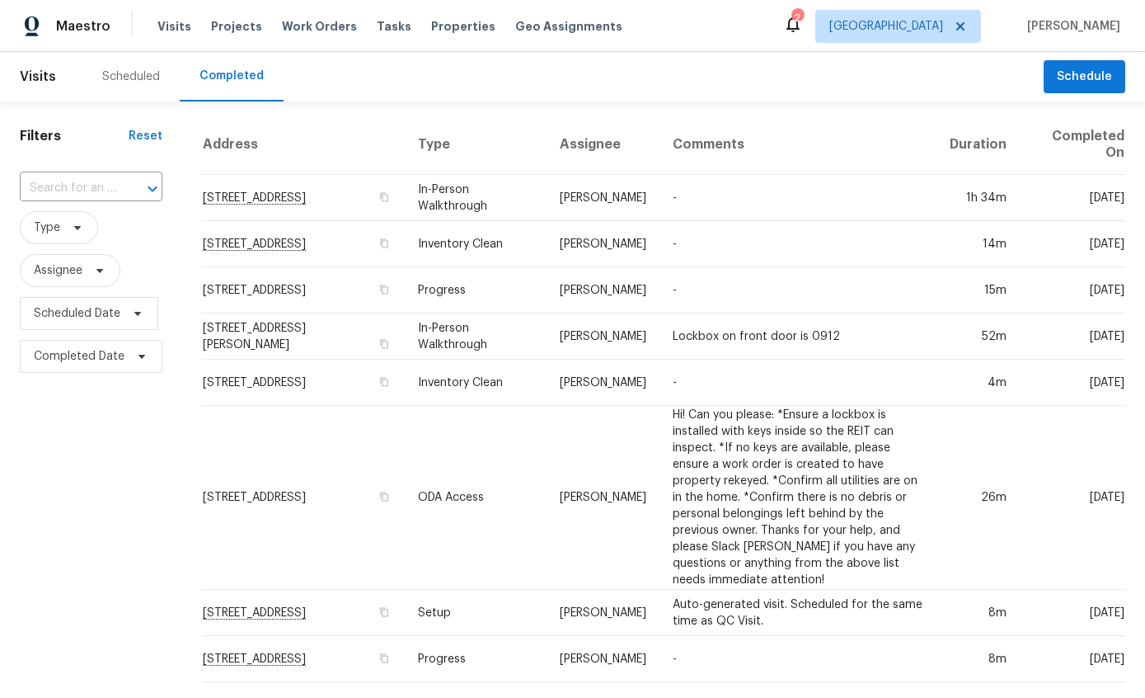
click at [121, 83] on div "Scheduled" at bounding box center [131, 76] width 58 height 16
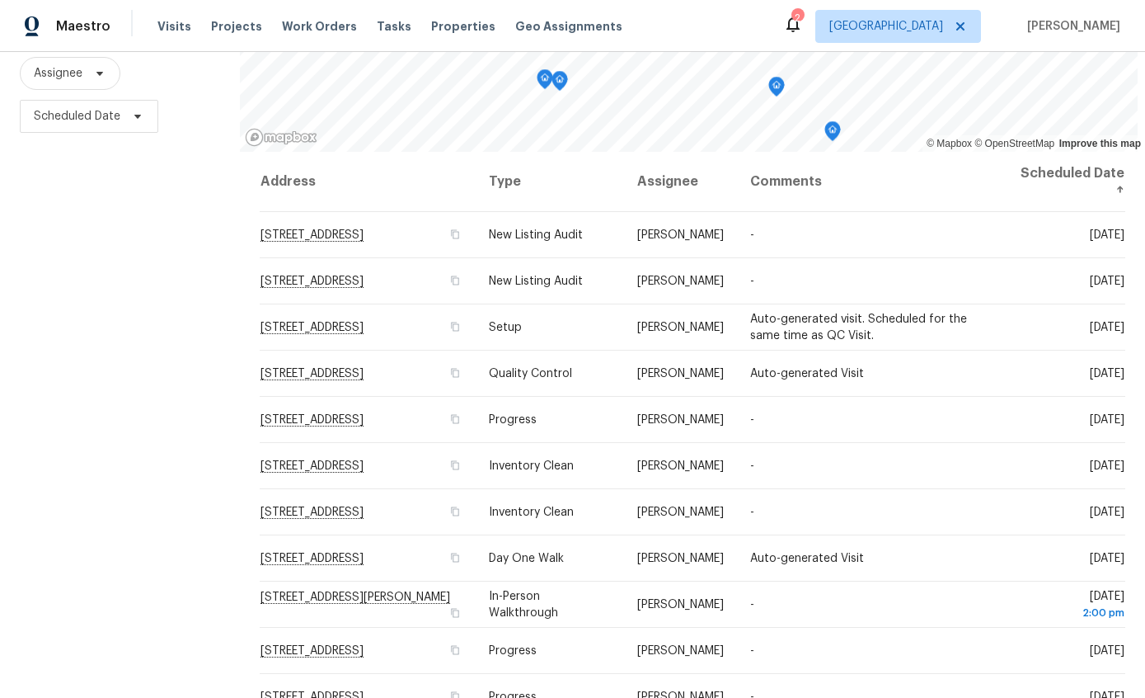
scroll to position [196, 0]
click at [212, 349] on div "Filters Reset ​ Type Assignee Scheduled Date" at bounding box center [120, 308] width 240 height 806
click at [195, 454] on div "Filters Reset ​ Type Assignee Scheduled Date" at bounding box center [120, 308] width 240 height 806
click at [157, 493] on div "Filters Reset ​ Type Assignee Scheduled Date" at bounding box center [120, 308] width 240 height 806
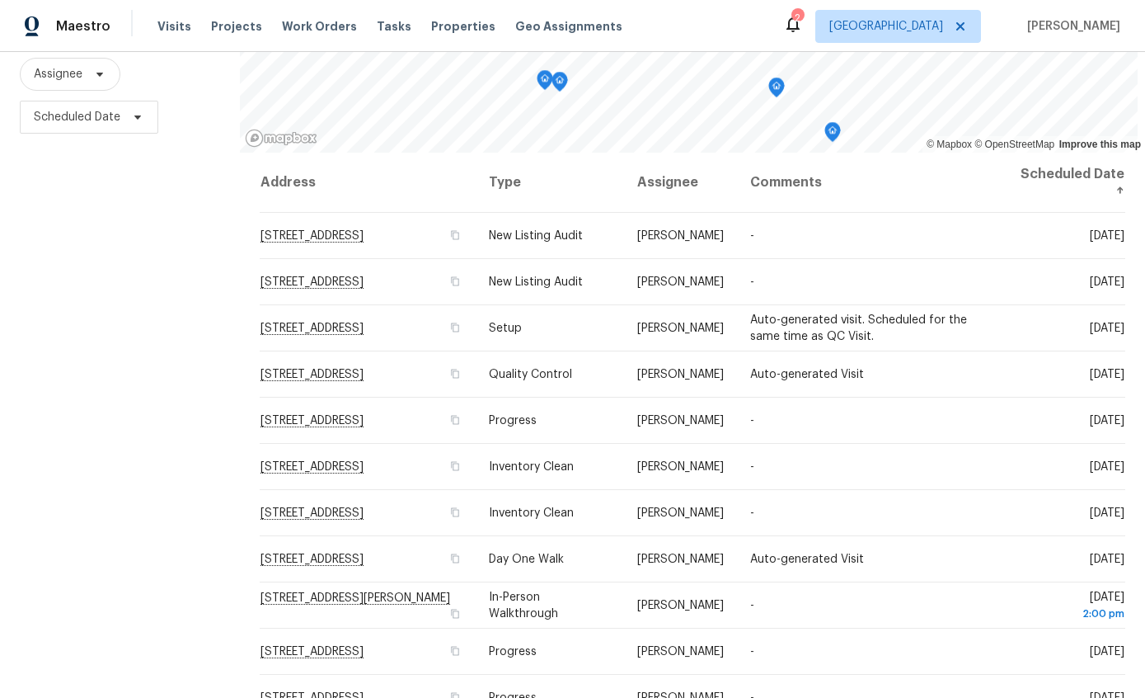
click at [87, 408] on div "Filters Reset ​ Type Assignee Scheduled Date" at bounding box center [120, 308] width 240 height 806
click at [0, 0] on span at bounding box center [0, 0] width 0 height 0
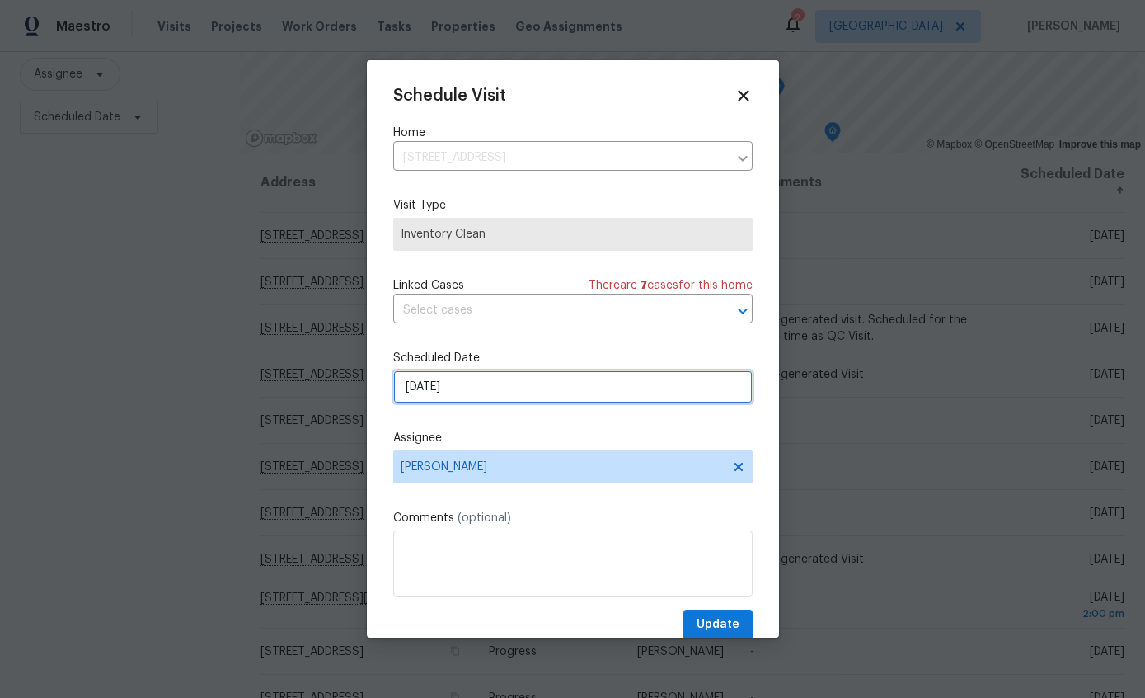
click at [604, 400] on input "9/26/2025" at bounding box center [573, 386] width 360 height 33
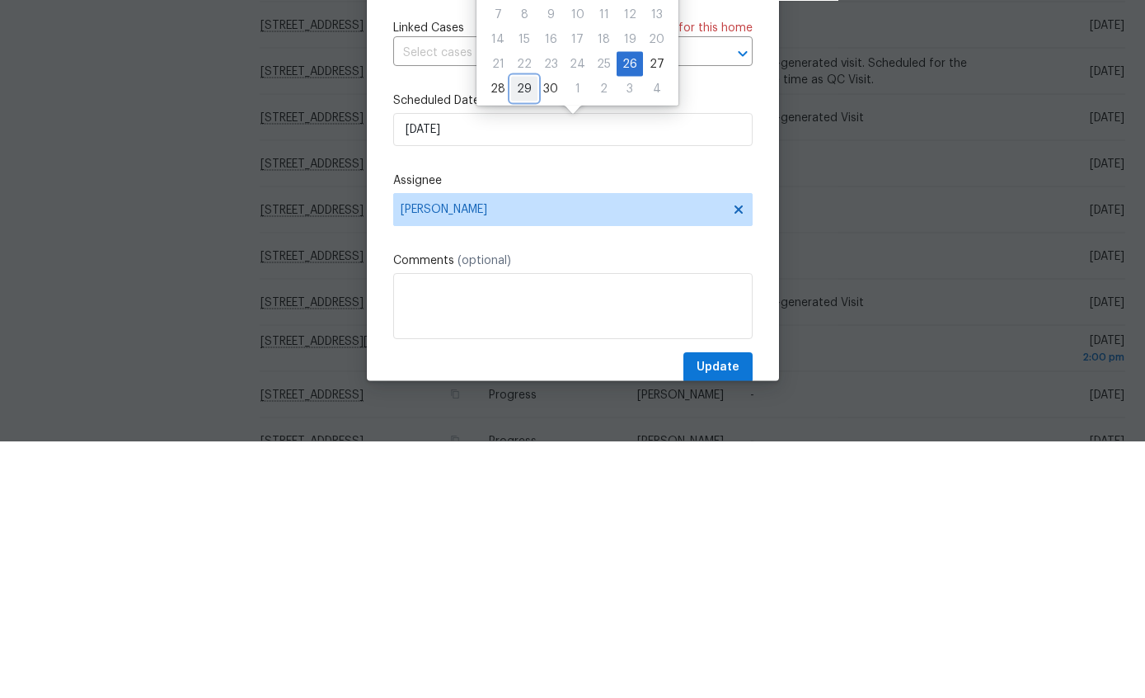
click at [524, 334] on div "29" at bounding box center [524, 345] width 26 height 23
type input "9/29/2025"
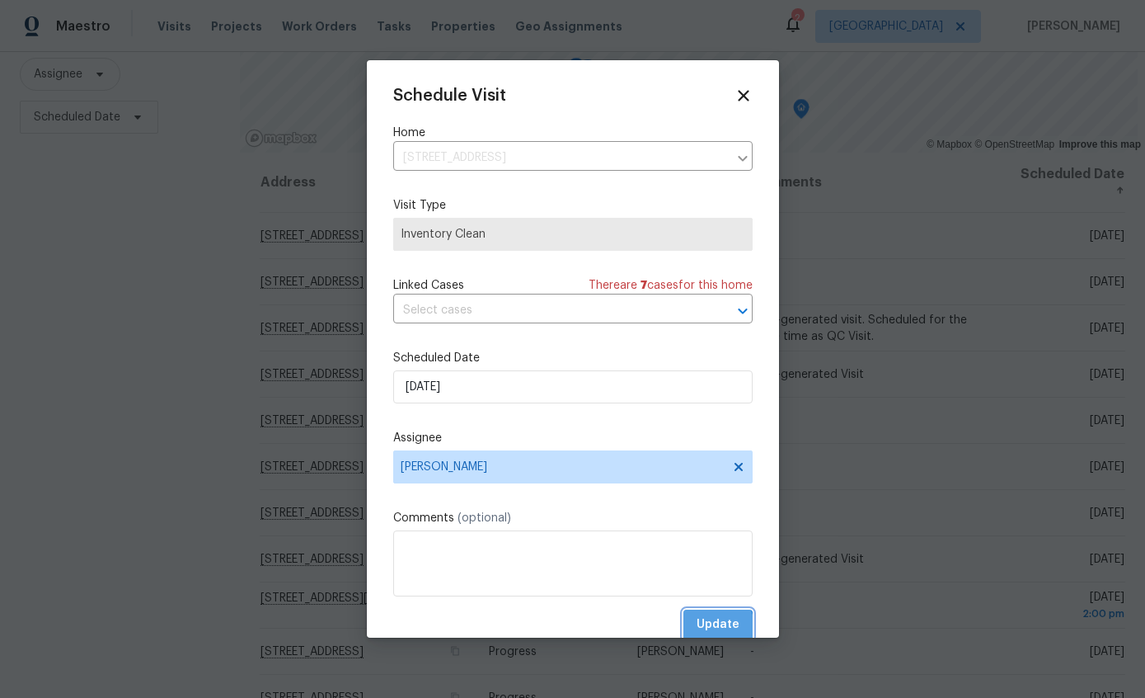
click at [719, 631] on span "Update" at bounding box center [718, 624] width 43 height 21
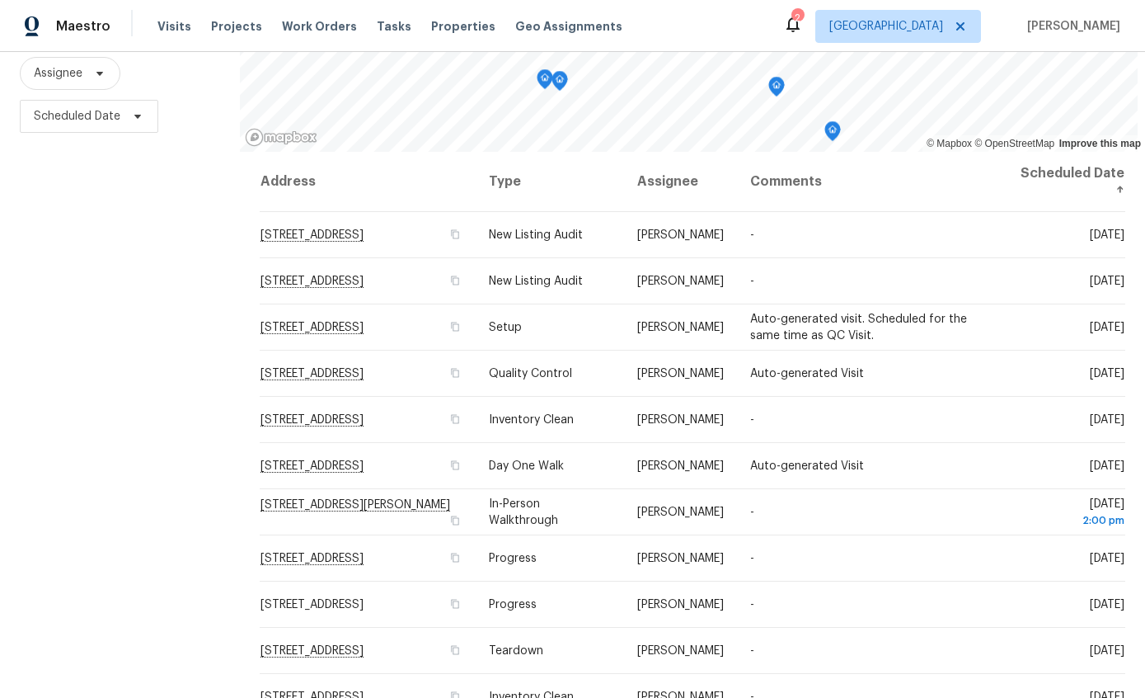
scroll to position [196, 0]
click at [141, 448] on div "Filters Reset ​ Type Assignee Scheduled Date" at bounding box center [120, 308] width 240 height 806
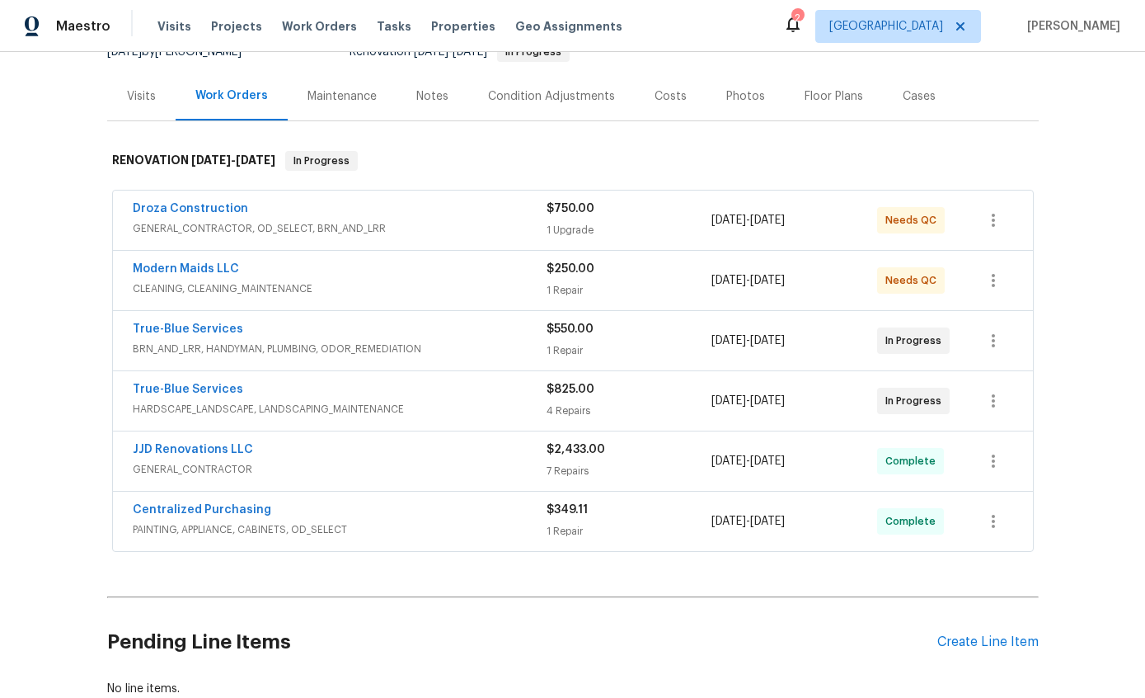
scroll to position [179, 0]
click at [460, 223] on span "GENERAL_CONTRACTOR, OD_SELECT, BRN_AND_LRR" at bounding box center [340, 227] width 414 height 16
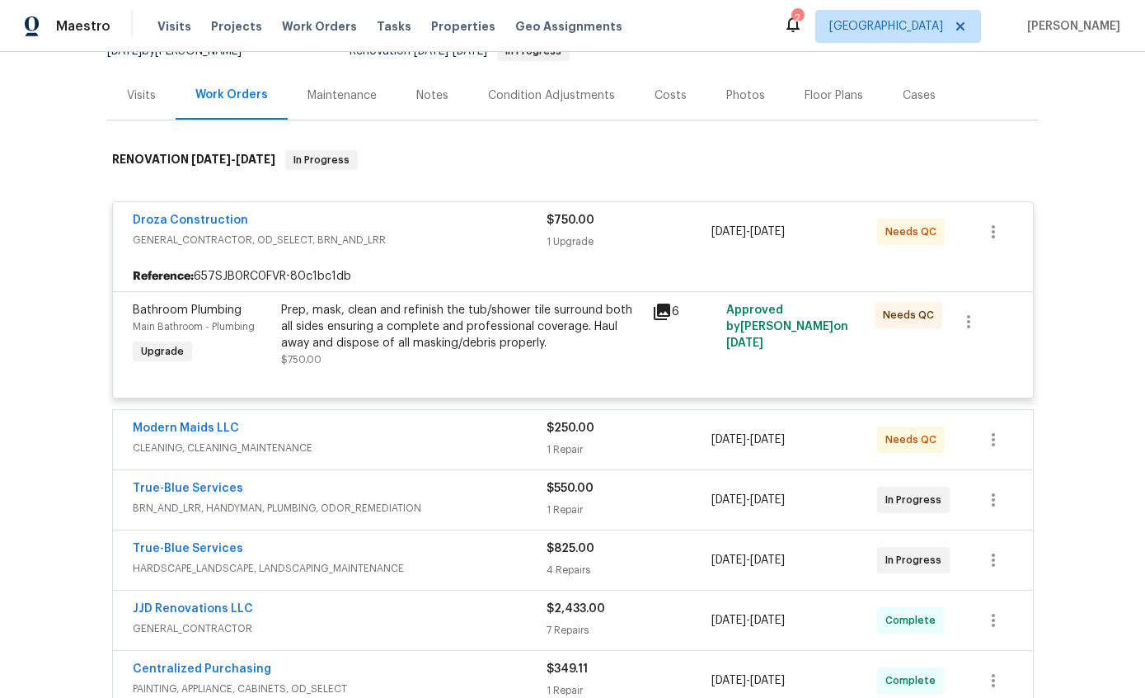
click at [467, 251] on div "Droza Construction GENERAL_CONTRACTOR, OD_SELECT, BRN_AND_LRR" at bounding box center [340, 232] width 414 height 40
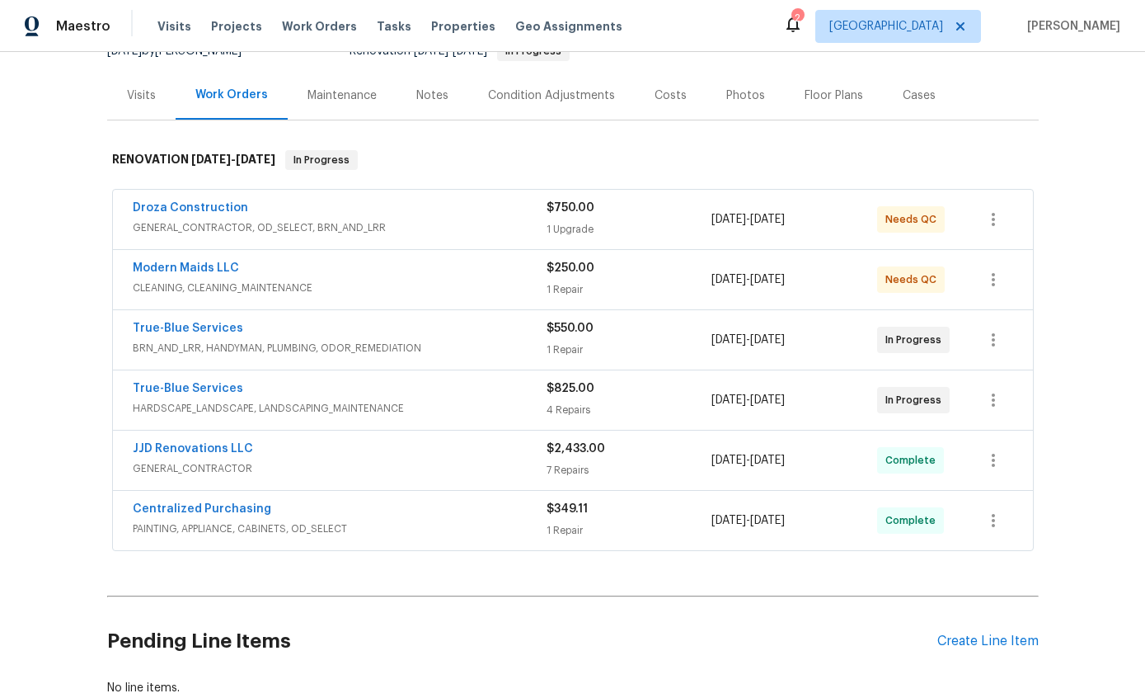
click at [479, 225] on span "GENERAL_CONTRACTOR, OD_SELECT, BRN_AND_LRR" at bounding box center [340, 227] width 414 height 16
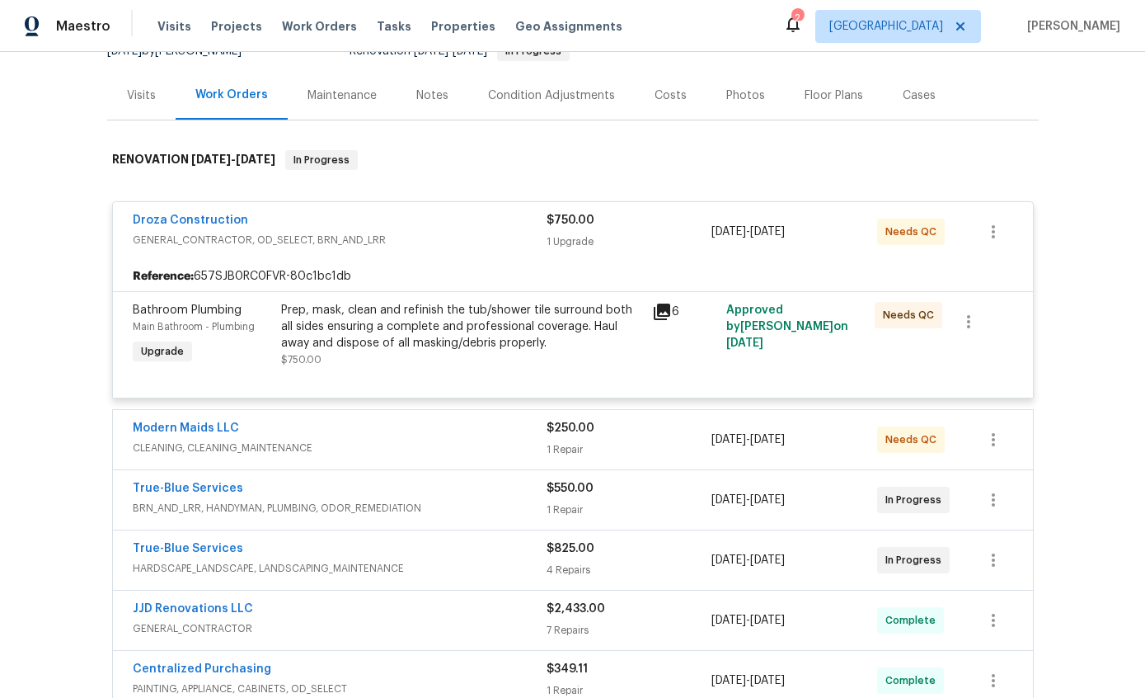
click at [520, 350] on div "Prep, mask, clean and refinish the tub/shower tile surround both all sides ensu…" at bounding box center [461, 326] width 361 height 49
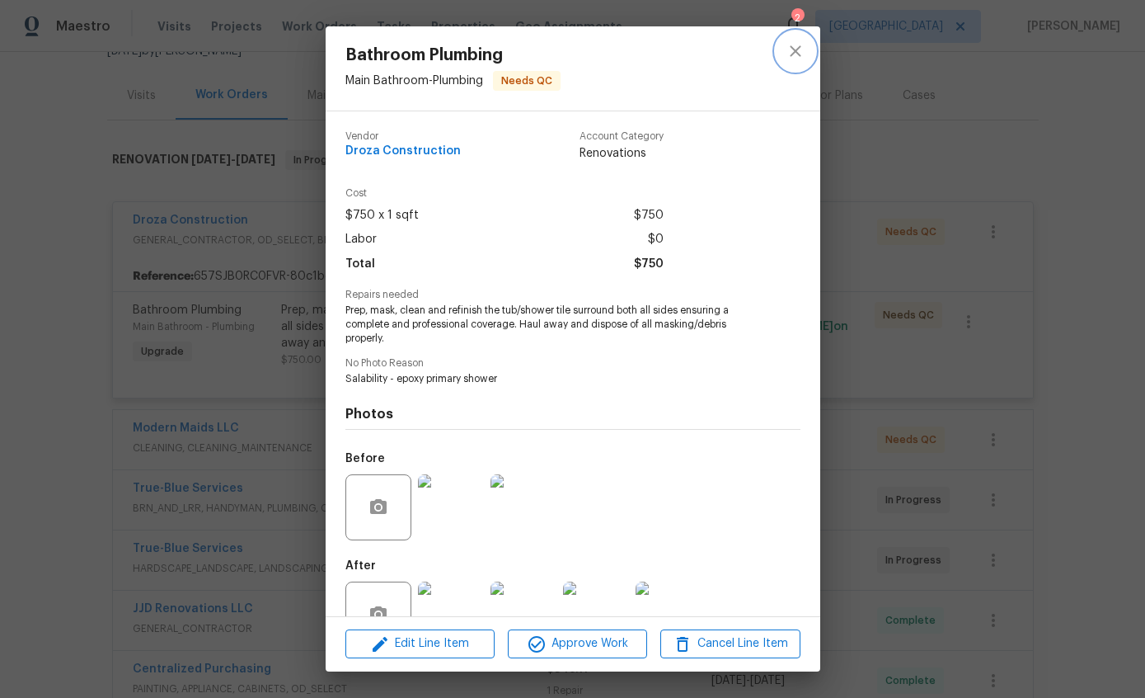
click at [795, 45] on icon "close" at bounding box center [796, 51] width 20 height 20
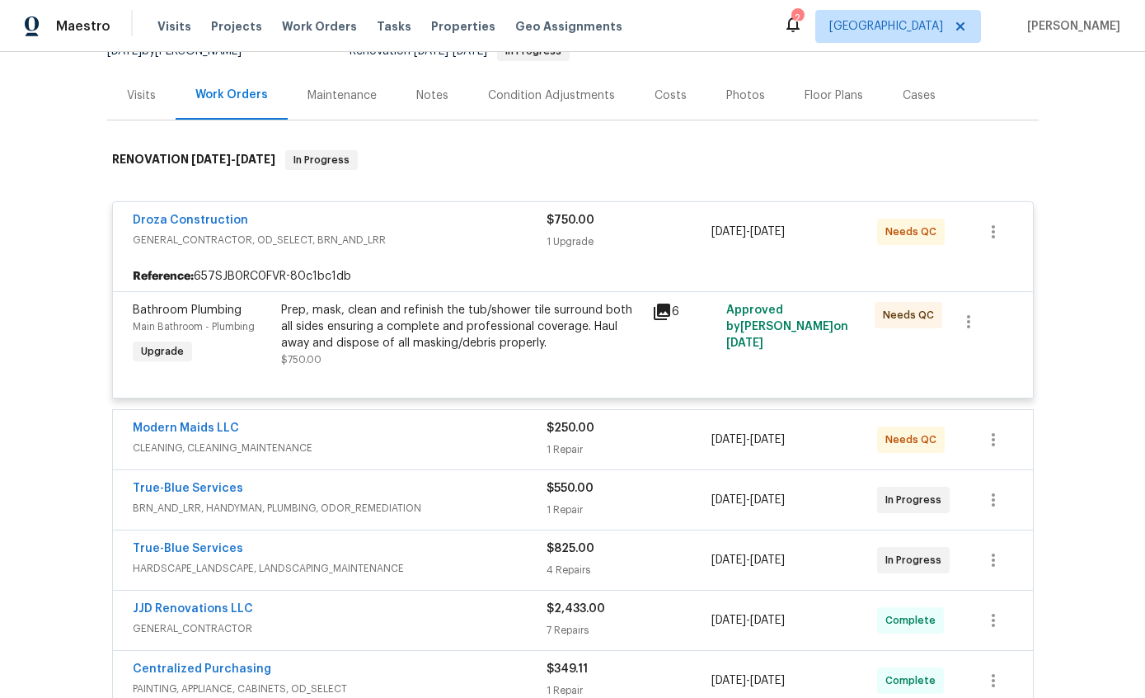
click at [473, 241] on span "GENERAL_CONTRACTOR, OD_SELECT, BRN_AND_LRR" at bounding box center [340, 240] width 414 height 16
